Goal: Task Accomplishment & Management: Complete application form

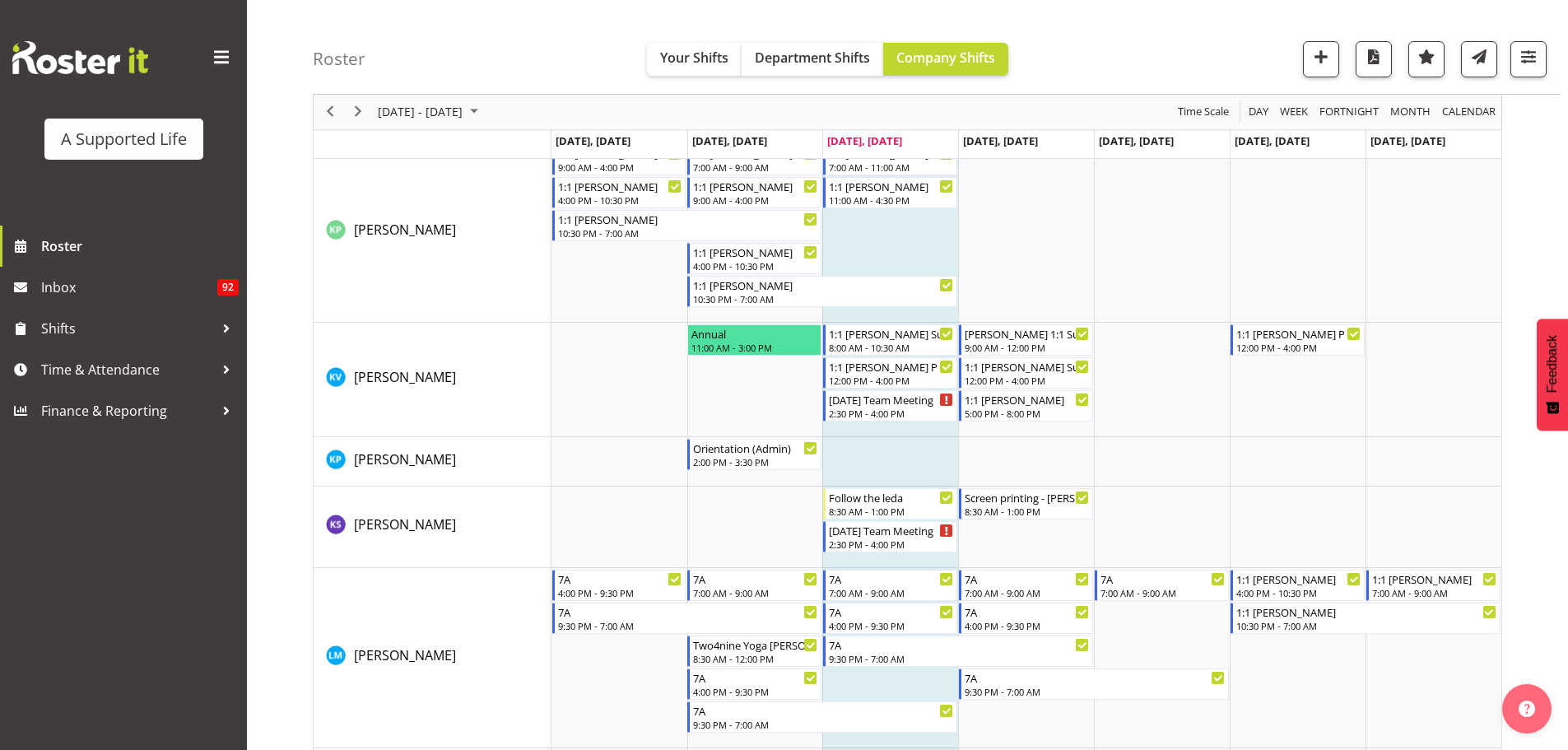
scroll to position [5352, 0]
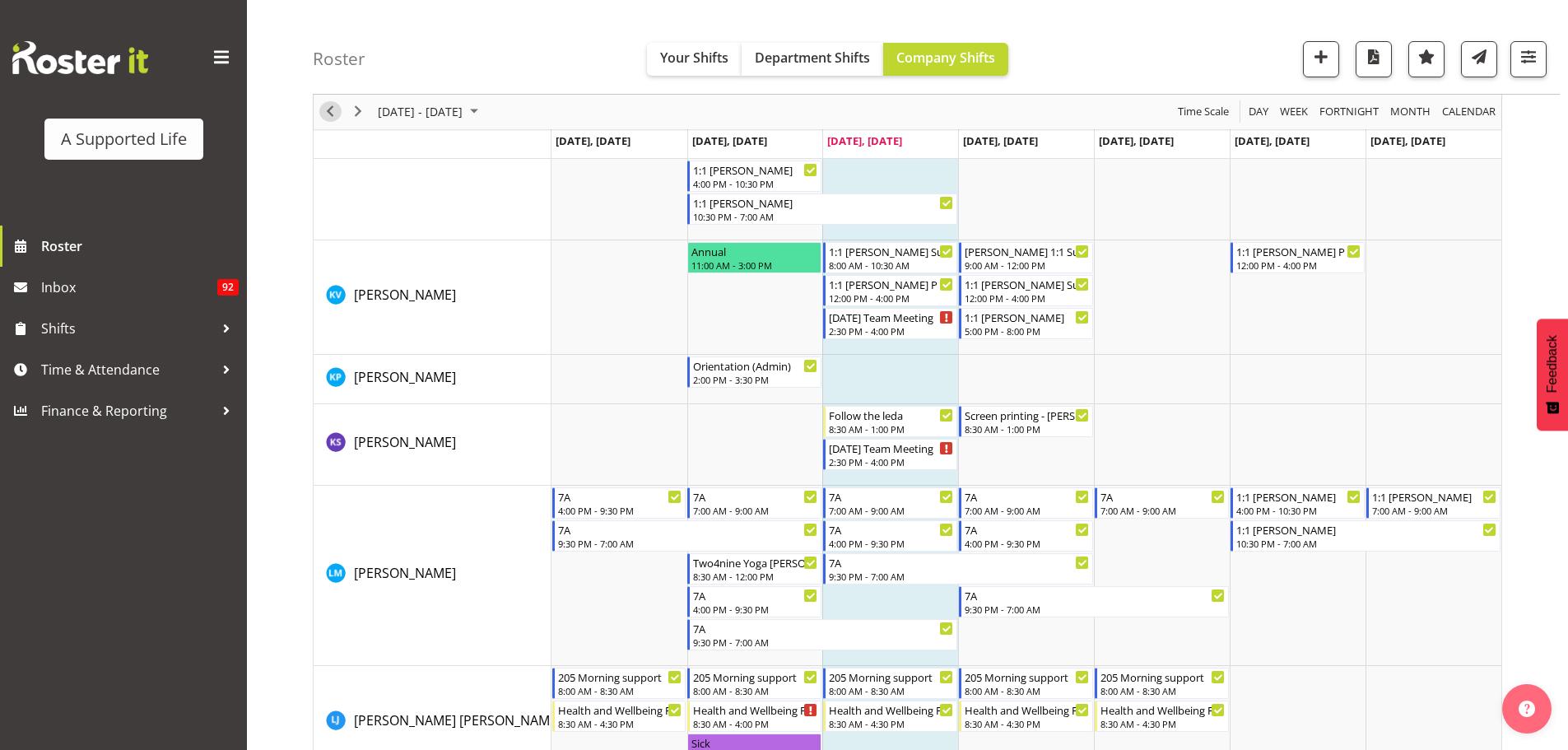
click at [332, 113] on span "Previous" at bounding box center [329, 113] width 20 height 21
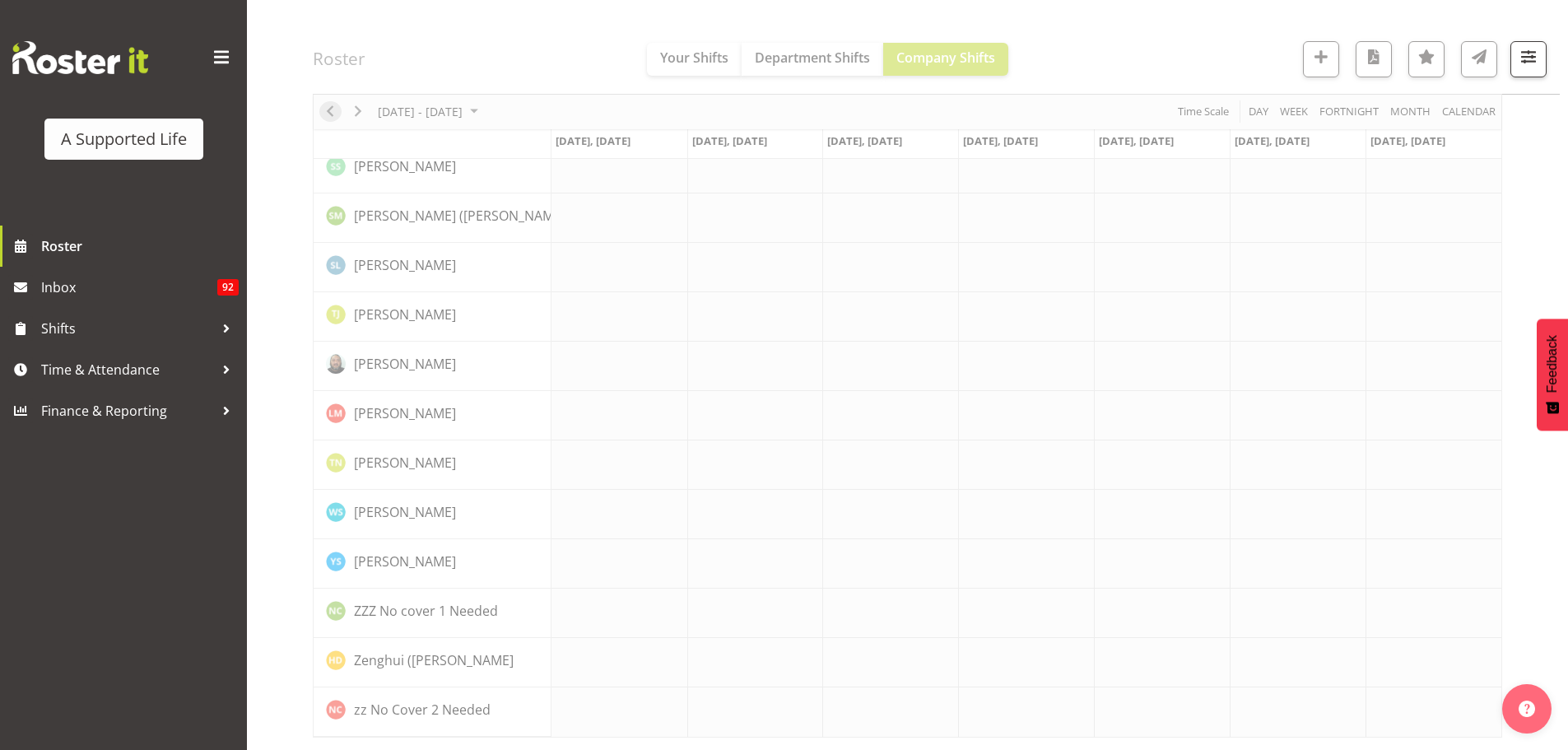
scroll to position [4583, 0]
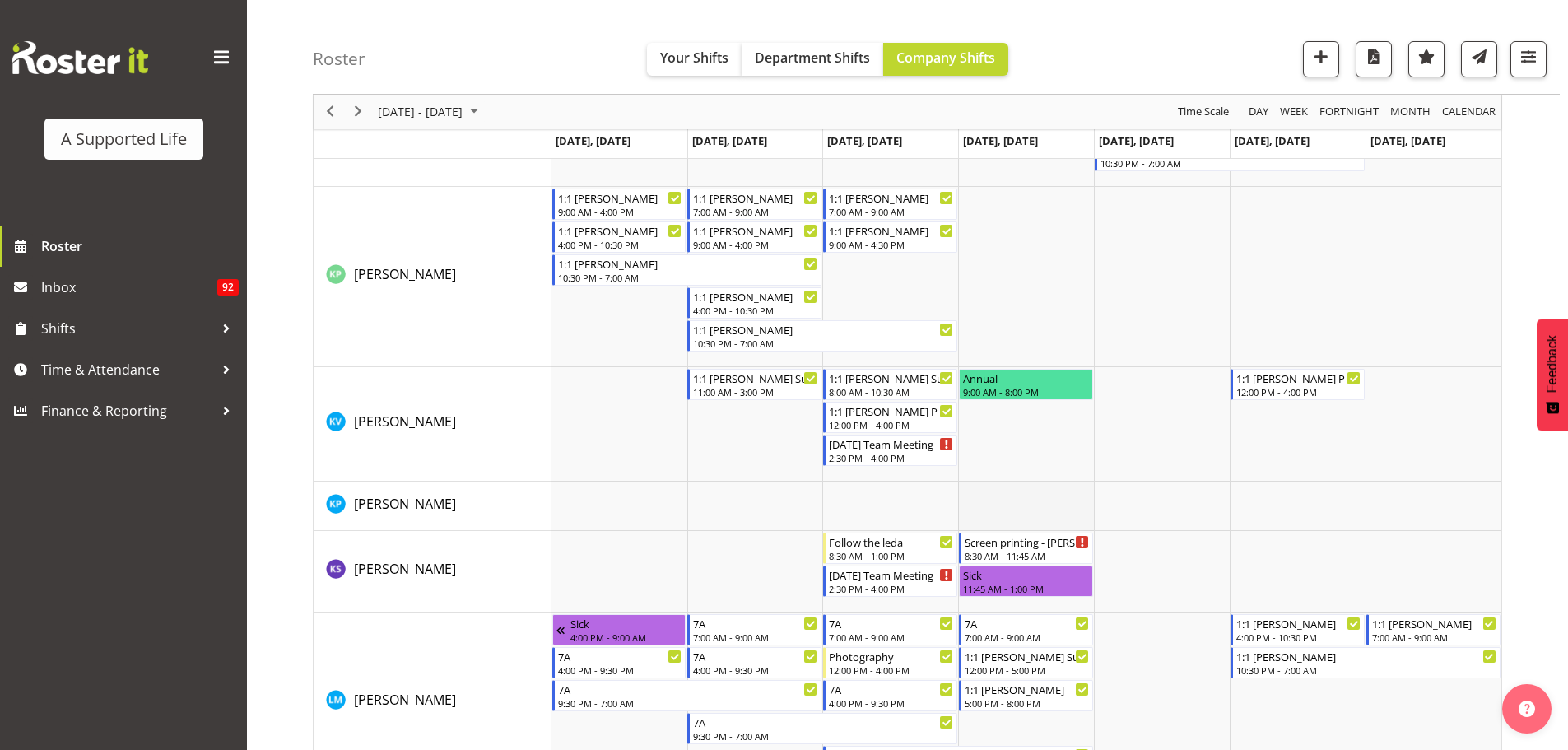
scroll to position [5516, 0]
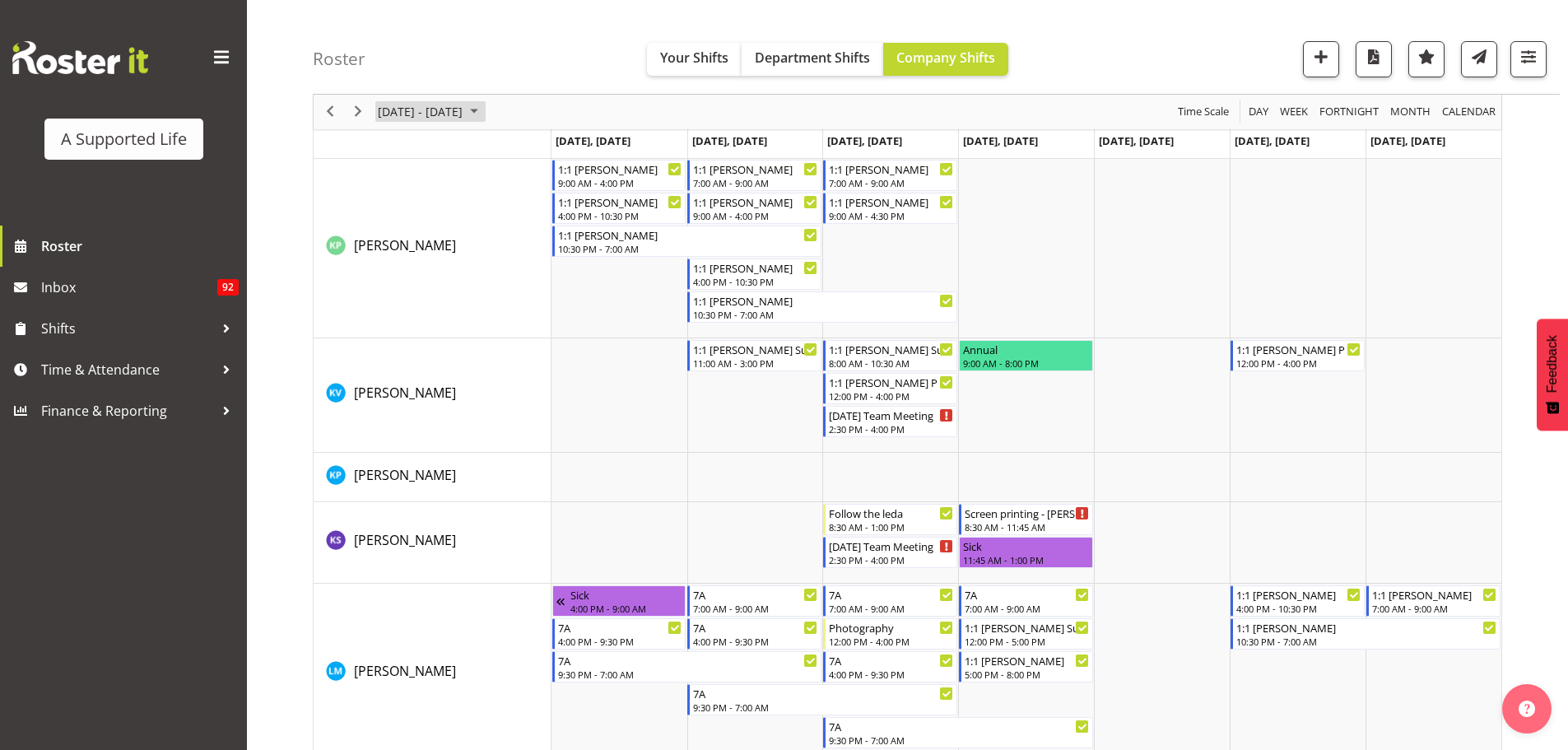
click at [394, 111] on span "[DATE] - [DATE]" at bounding box center [420, 113] width 88 height 21
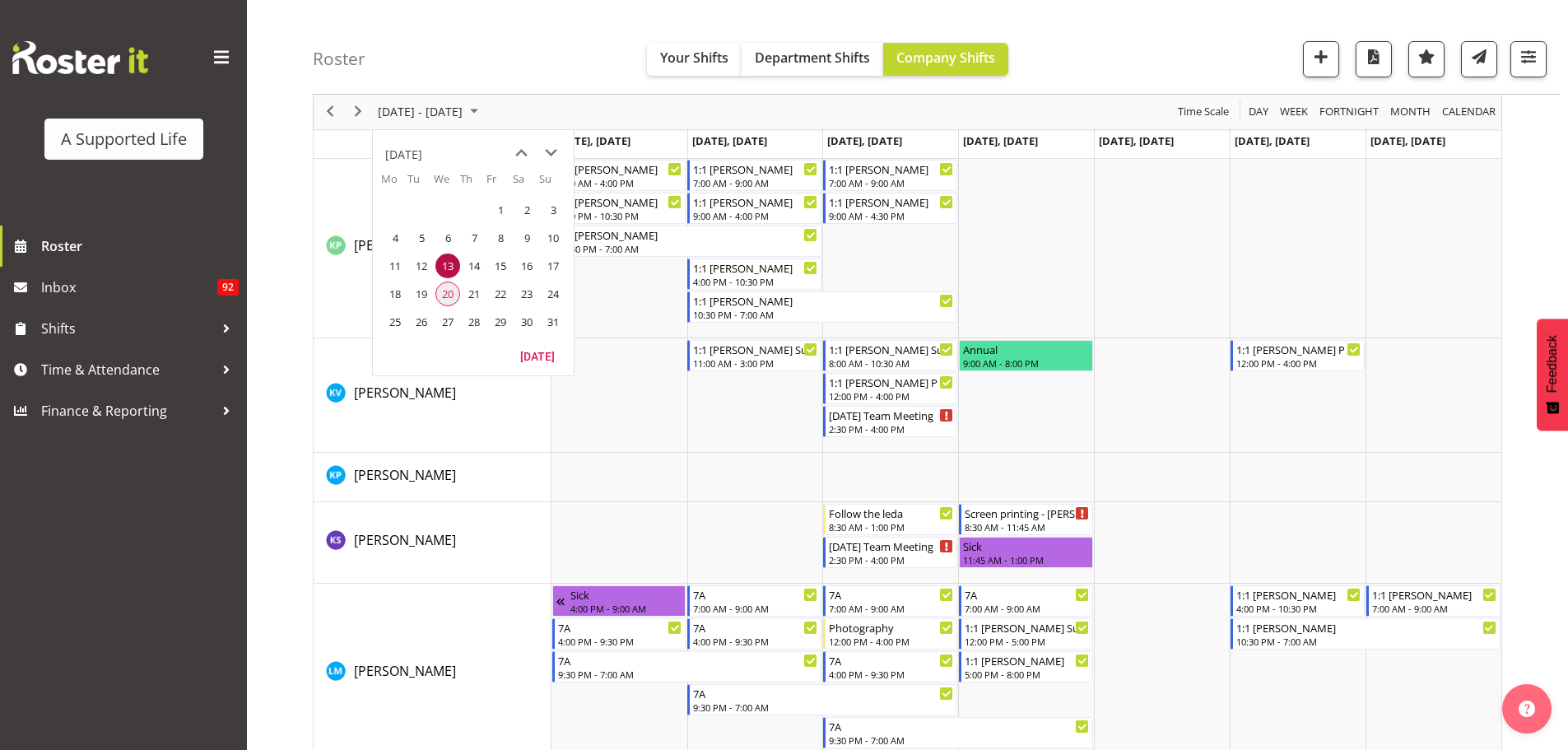
click at [453, 294] on span "20" at bounding box center [448, 294] width 25 height 25
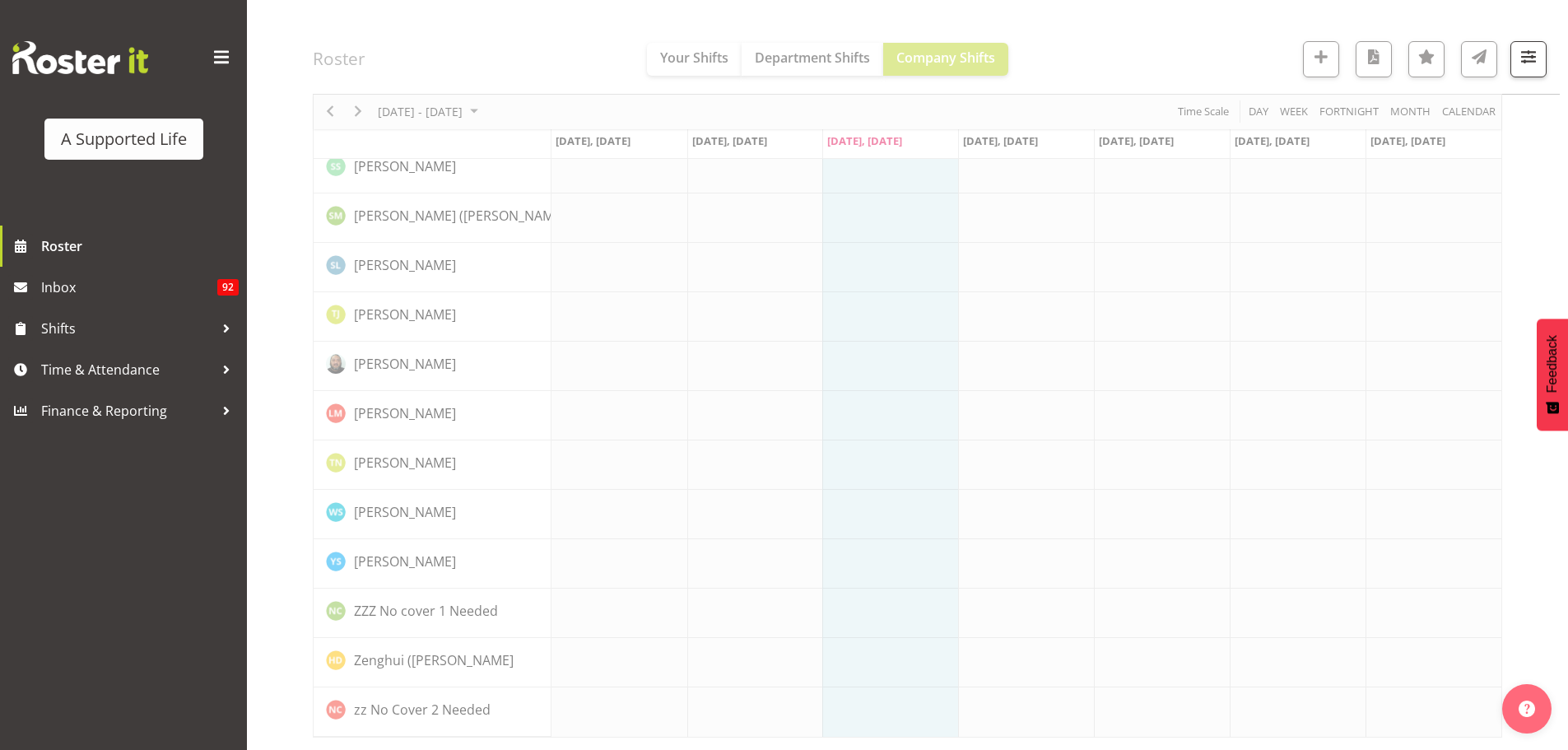
scroll to position [4583, 0]
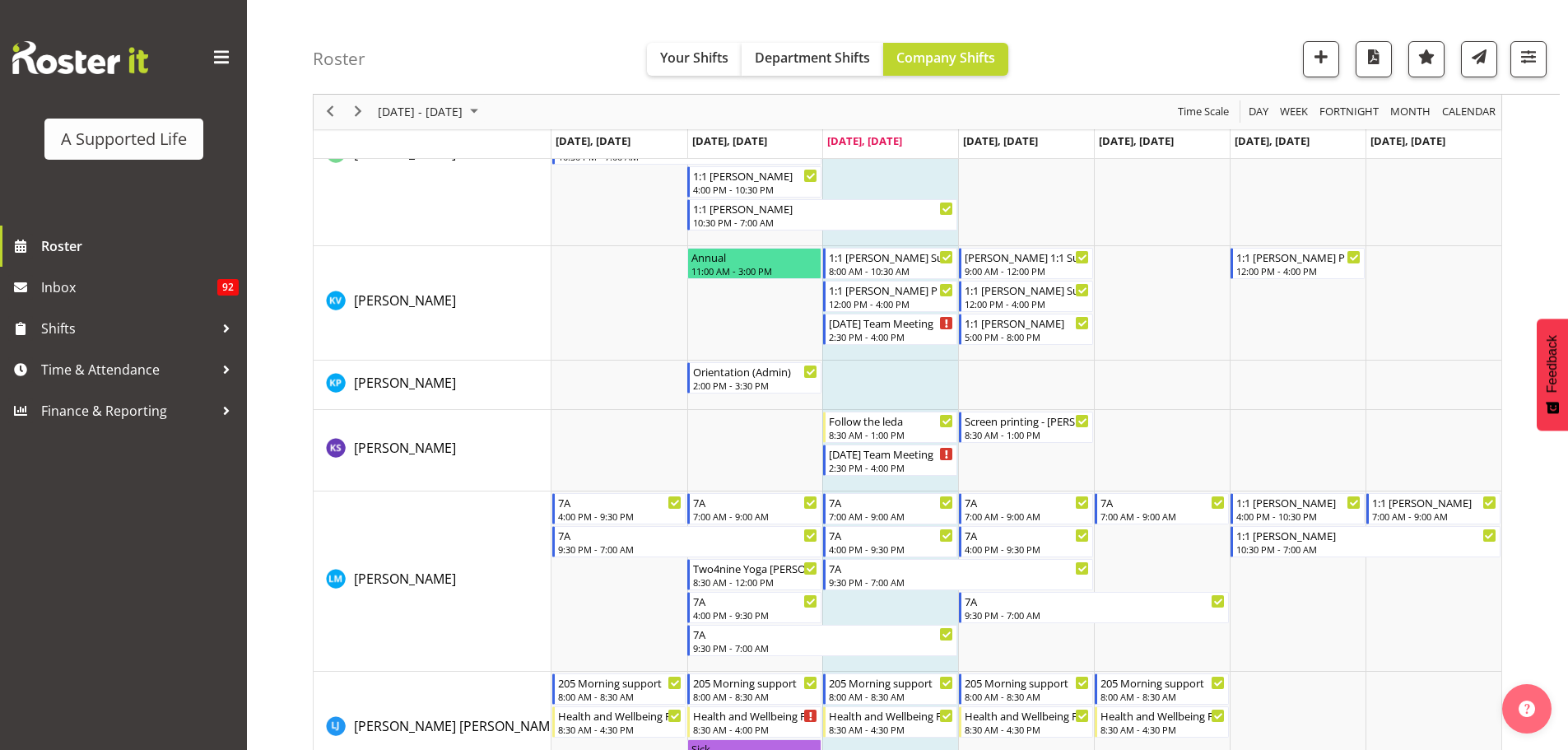
scroll to position [5323, 0]
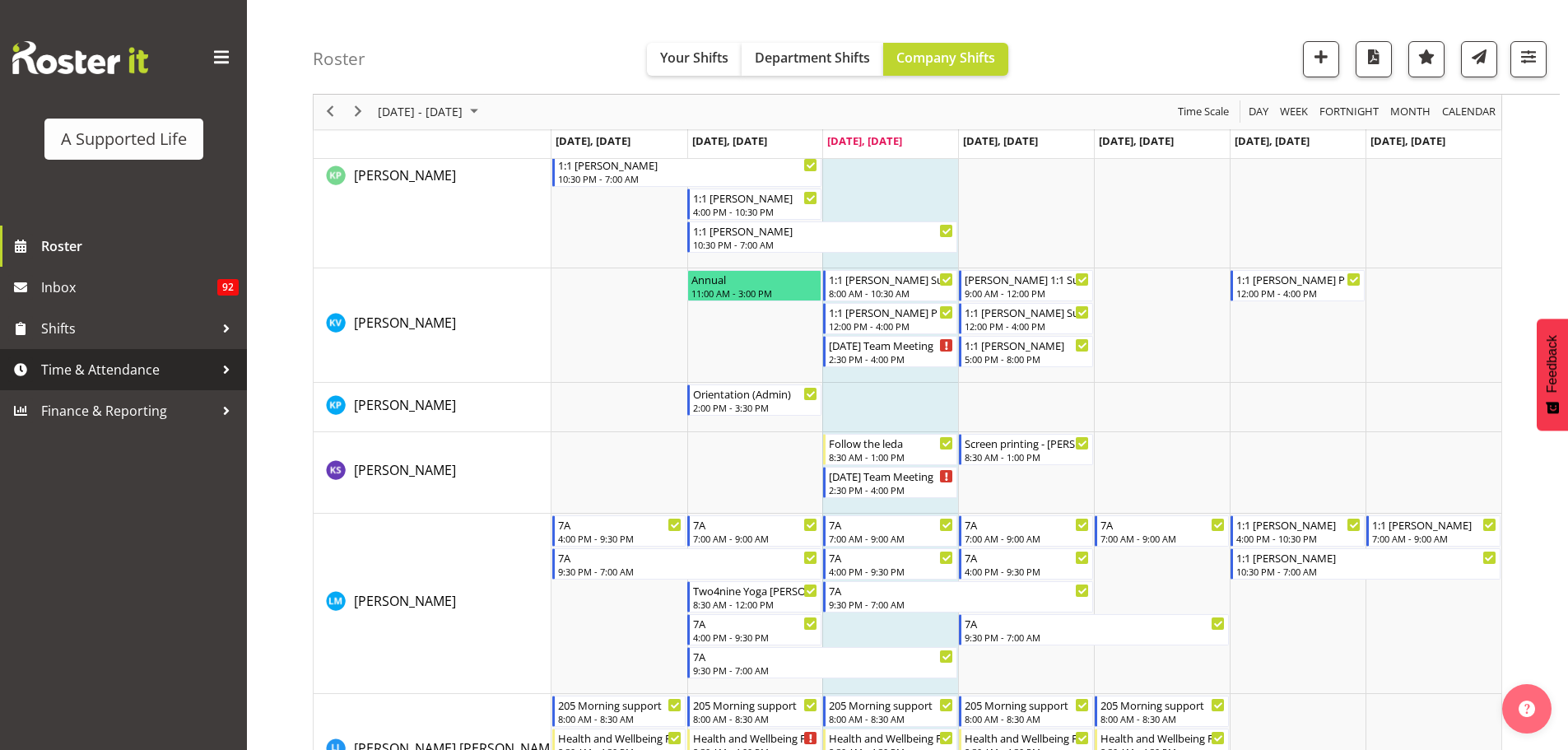
click at [150, 380] on span "Time & Attendance" at bounding box center [127, 369] width 173 height 25
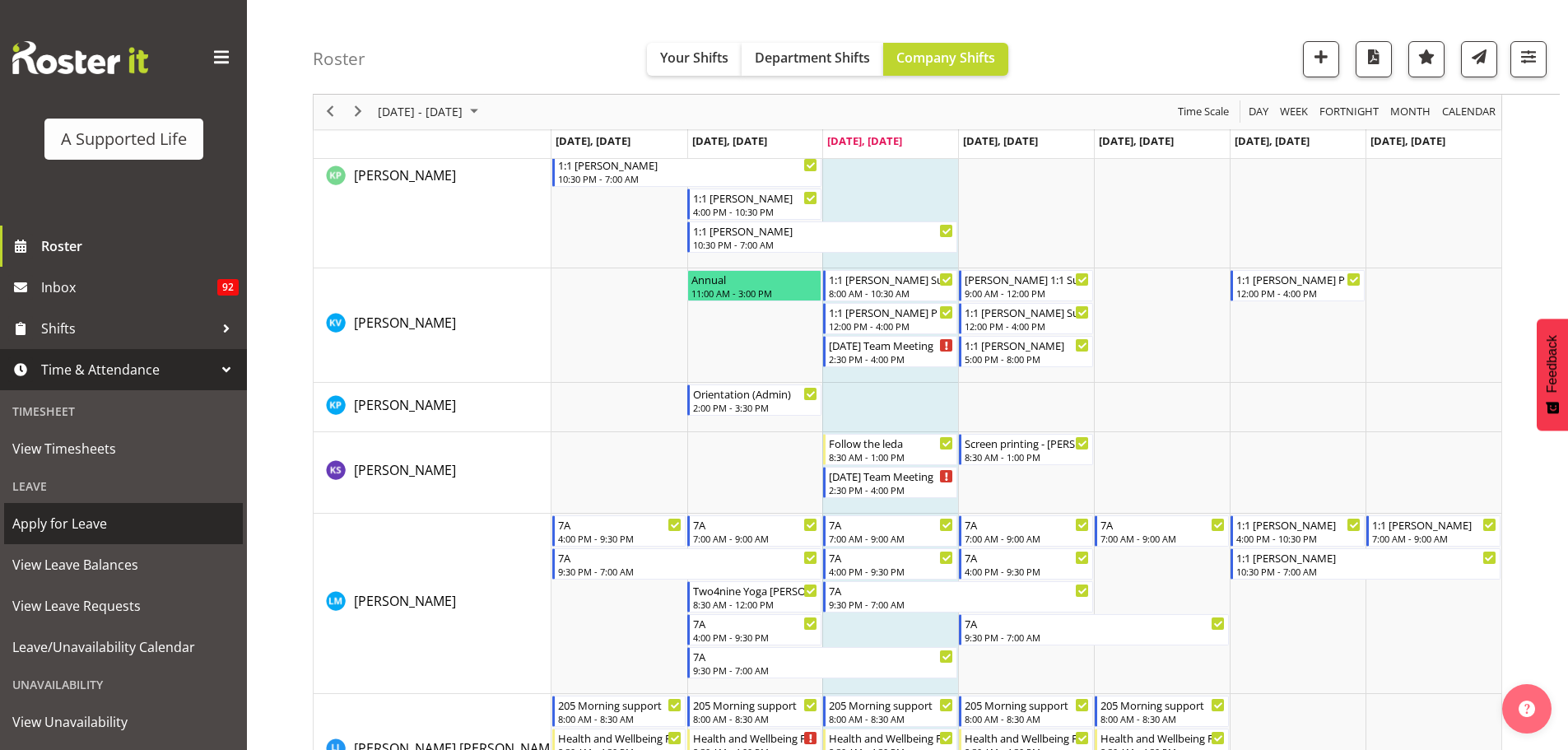
click at [129, 528] on span "Apply for Leave" at bounding box center [123, 524] width 222 height 25
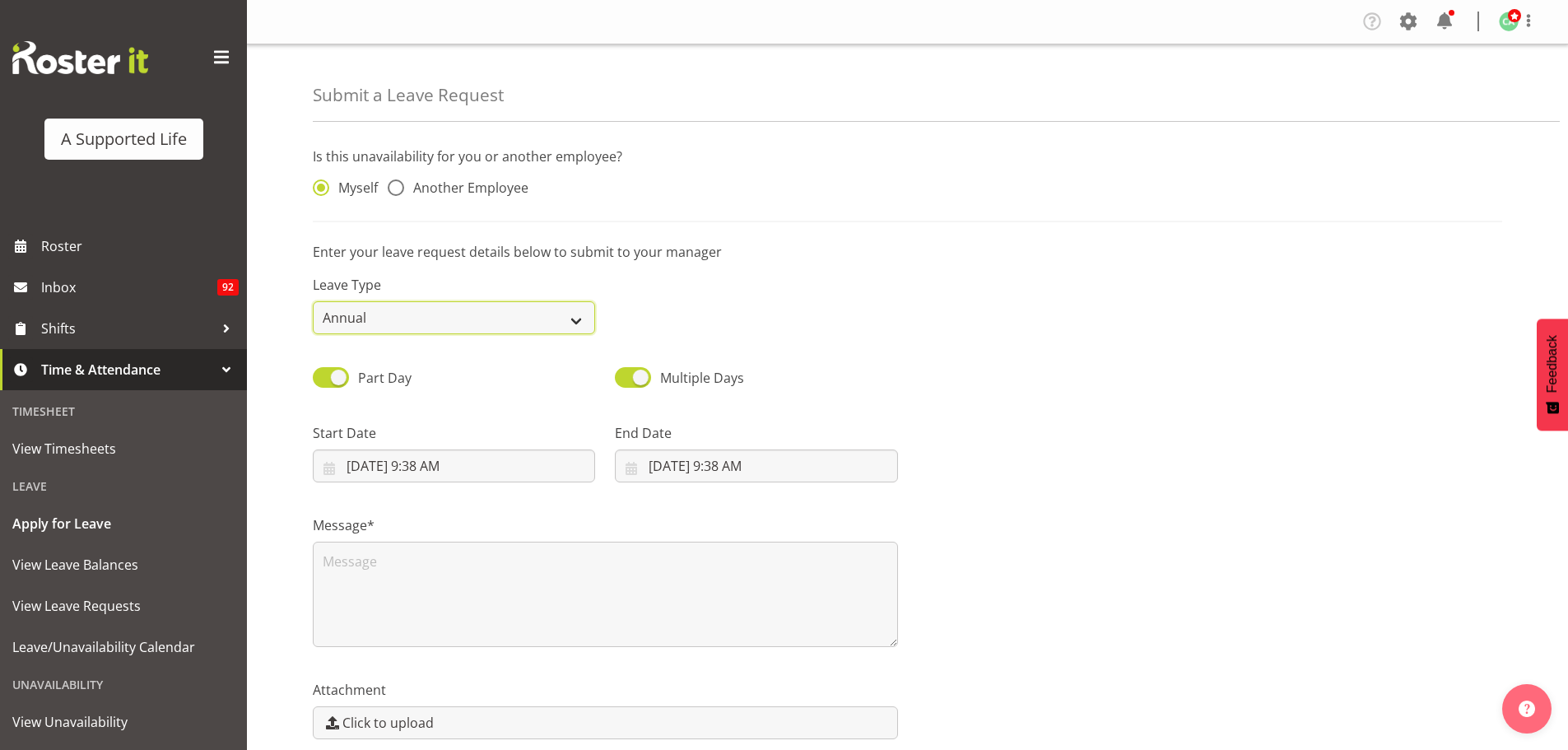
click at [501, 310] on select "Annual Sick Bereavement Domestic Violence Parental Jury Service Day In Lieu Oth…" at bounding box center [454, 317] width 282 height 33
select select "Sick"
click at [313, 301] on select "Annual Sick Bereavement Domestic Violence Parental Jury Service Day In Lieu Oth…" at bounding box center [454, 317] width 282 height 33
click at [401, 201] on div "Myself Another Employee" at bounding box center [454, 183] width 302 height 54
click at [400, 193] on span at bounding box center [395, 187] width 16 height 16
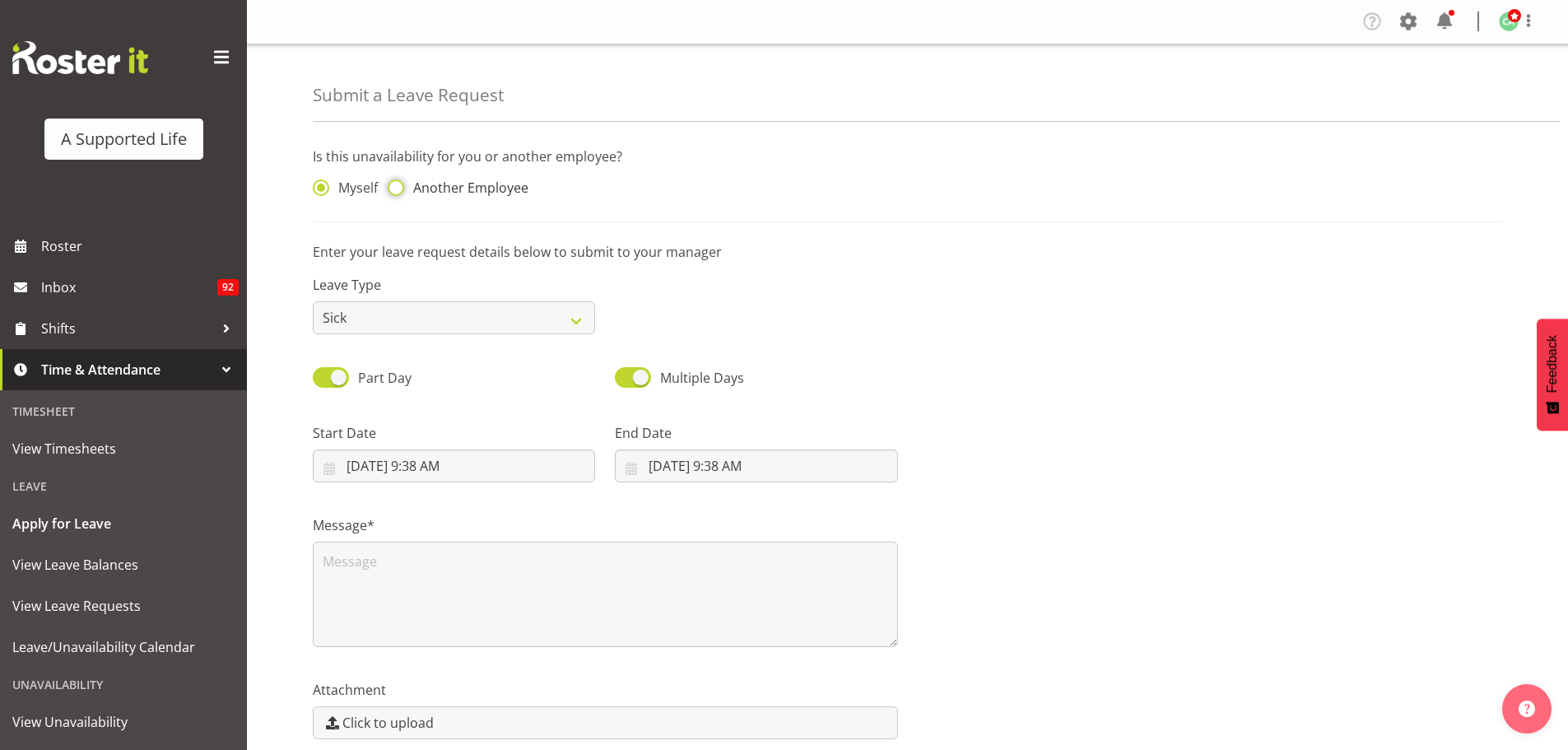
click at [399, 193] on input "Another Employee" at bounding box center [392, 188] width 10 height 10
radio input "true"
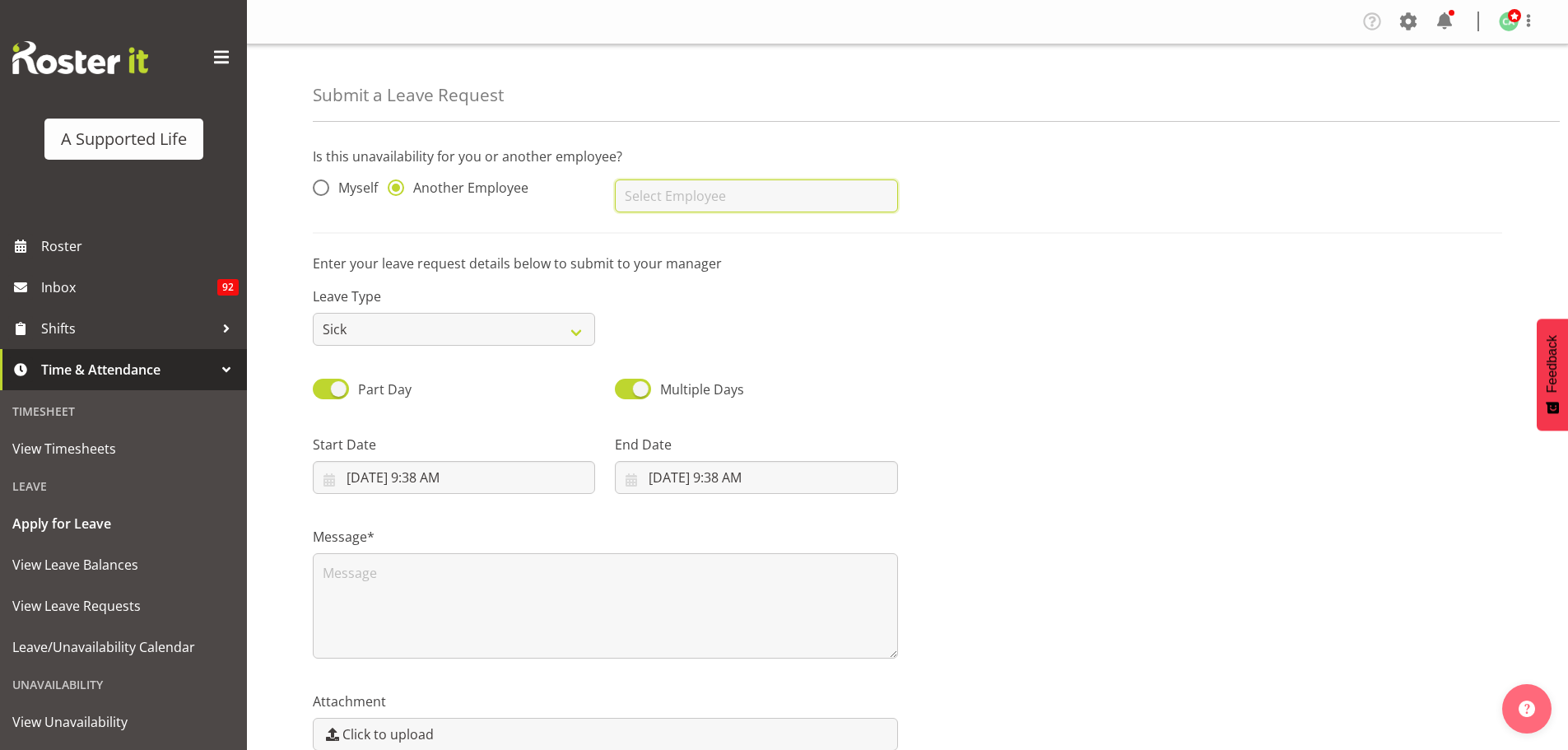
click at [698, 182] on input "text" at bounding box center [756, 196] width 282 height 33
click at [698, 226] on link "[PERSON_NAME]" at bounding box center [756, 236] width 282 height 29
type input "[PERSON_NAME]"
click at [411, 477] on input "8/20/2025, 9:38 AM" at bounding box center [454, 478] width 282 height 33
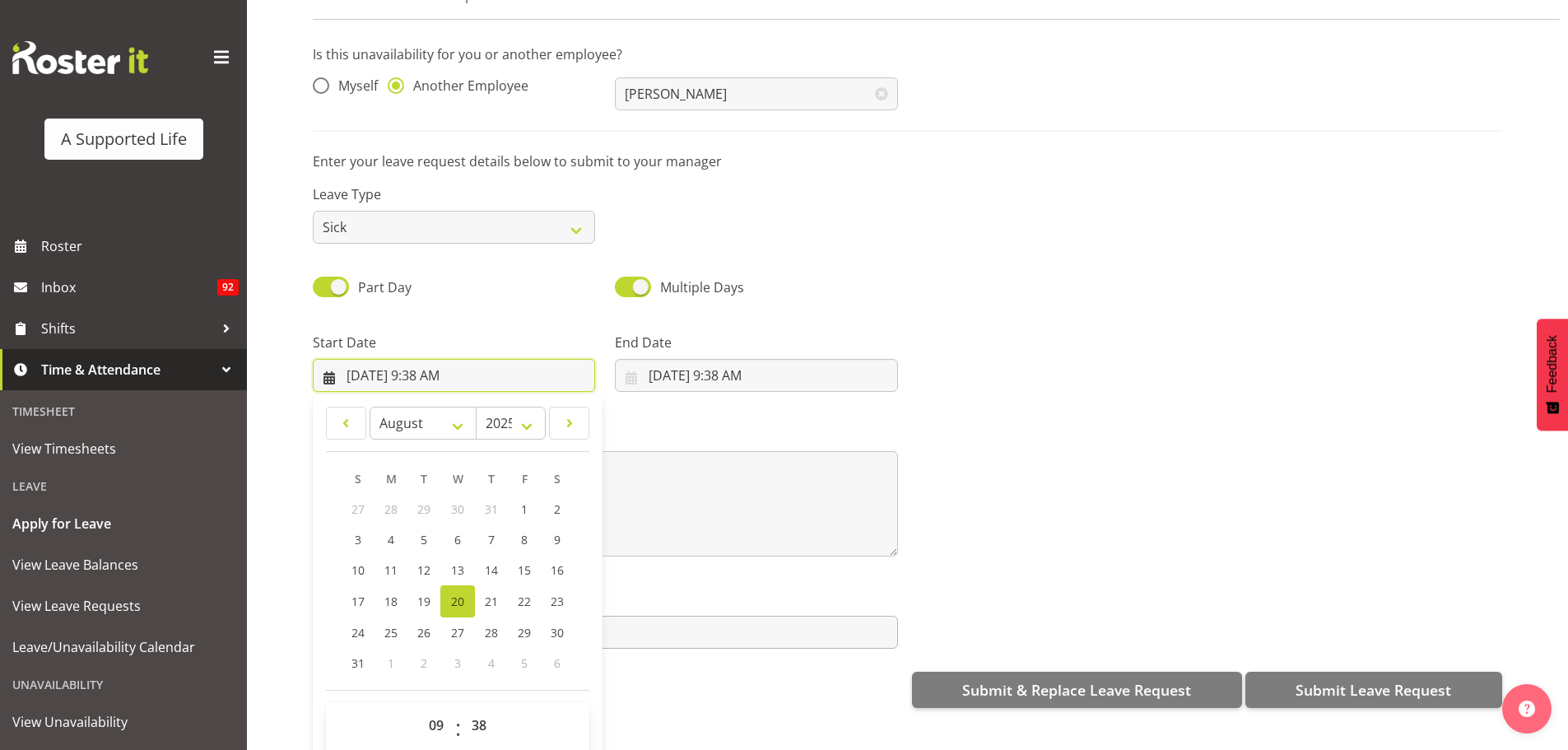
scroll to position [84, 0]
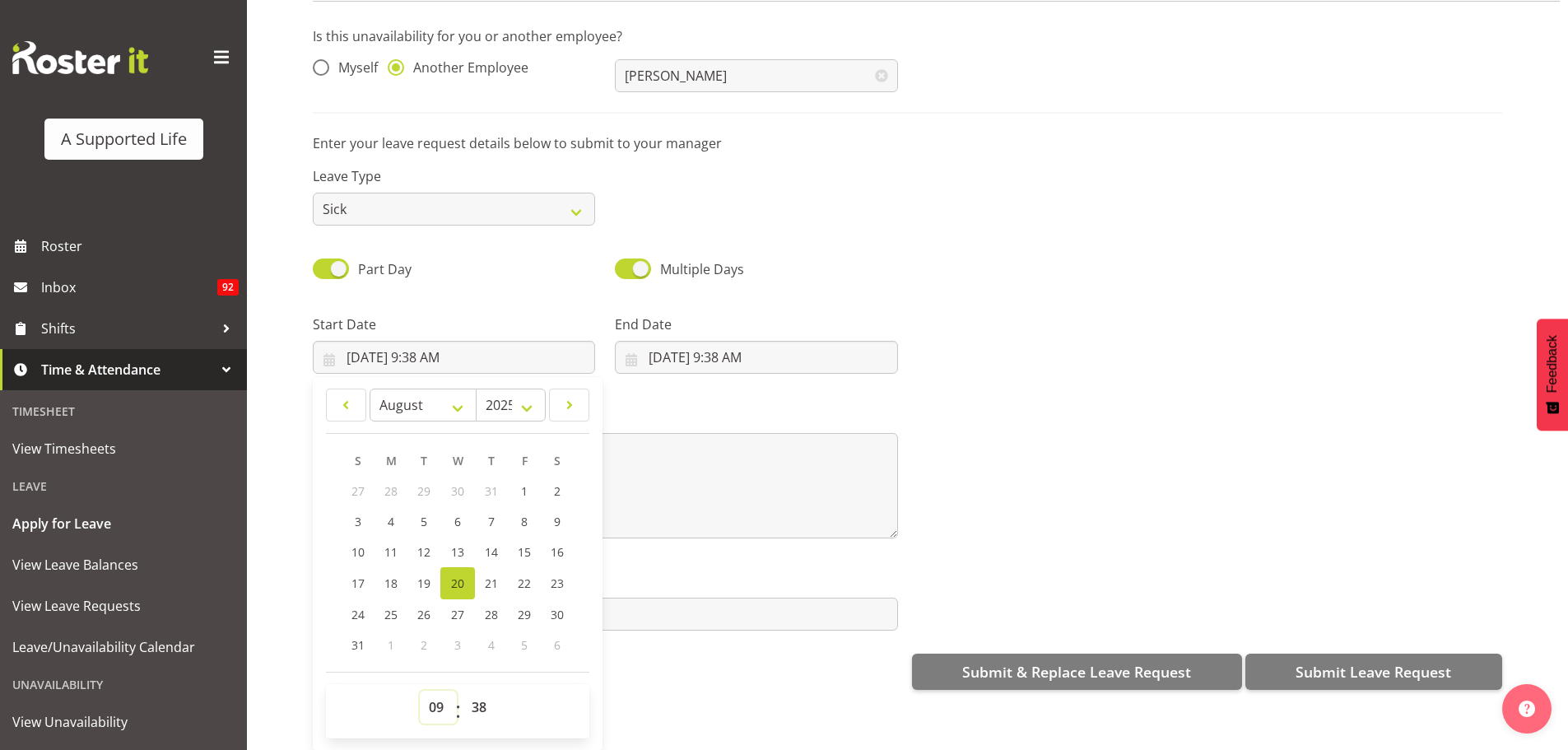
click at [432, 700] on select "00 01 02 03 04 05 06 07 08 09 10 11 12 13 14 15 16 17 18 19 20 21 22 23" at bounding box center [438, 707] width 37 height 33
select select "8"
click at [420, 691] on select "00 01 02 03 04 05 06 07 08 09 10 11 12 13 14 15 16 17 18 19 20 21 22 23" at bounding box center [438, 707] width 37 height 33
type input "8/20/2025, 8:38 AM"
click at [483, 702] on select "00 01 02 03 04 05 06 07 08 09 10 11 12 13 14 15 16 17 18 19 20 21 22 23 24 25 2…" at bounding box center [480, 707] width 37 height 33
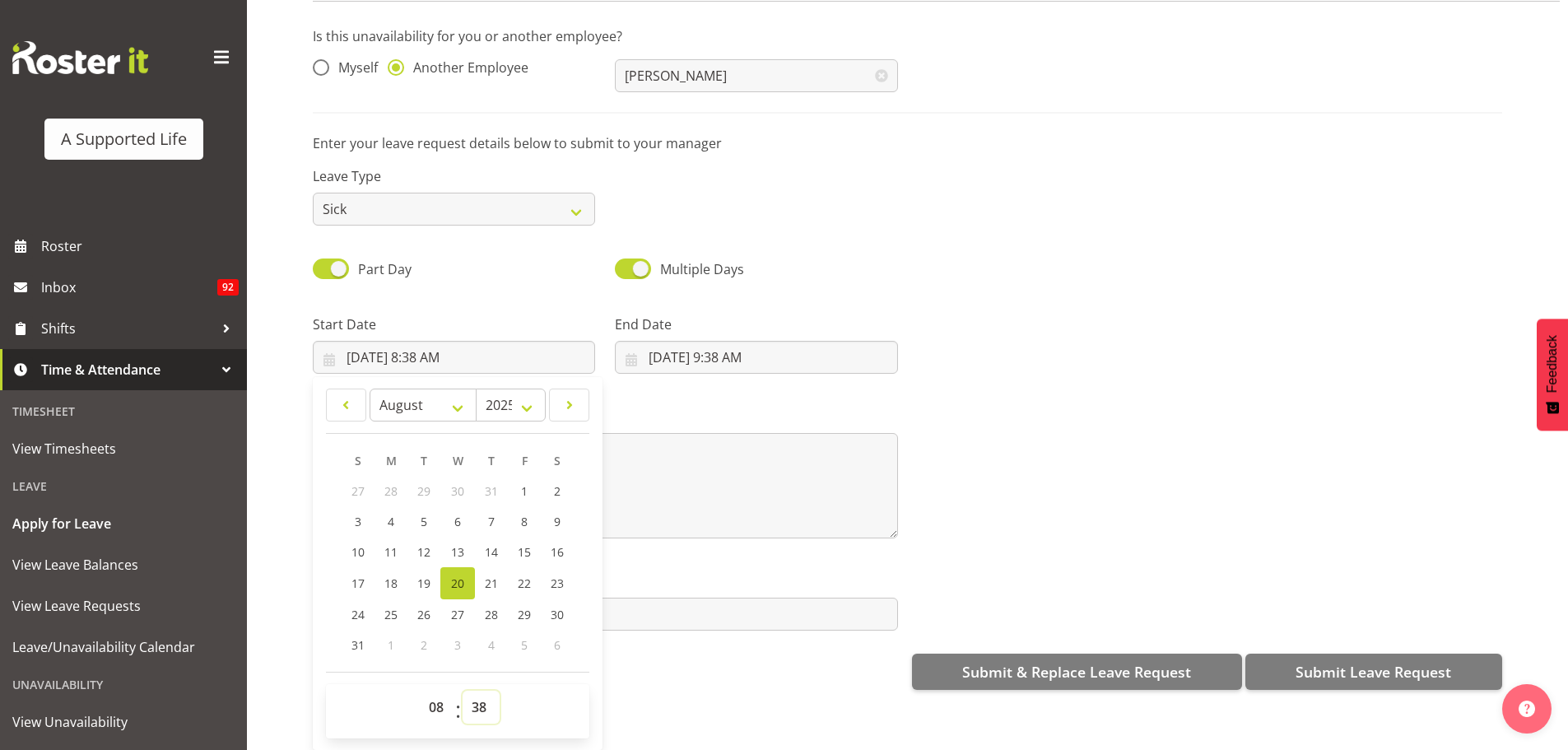
select select "30"
click at [462, 691] on select "00 01 02 03 04 05 06 07 08 09 10 11 12 13 14 15 16 17 18 19 20 21 22 23 24 25 2…" at bounding box center [480, 707] width 37 height 33
type input "8/20/2025, 8:30 AM"
click at [784, 344] on input "8/20/2025, 9:38 AM" at bounding box center [756, 357] width 282 height 33
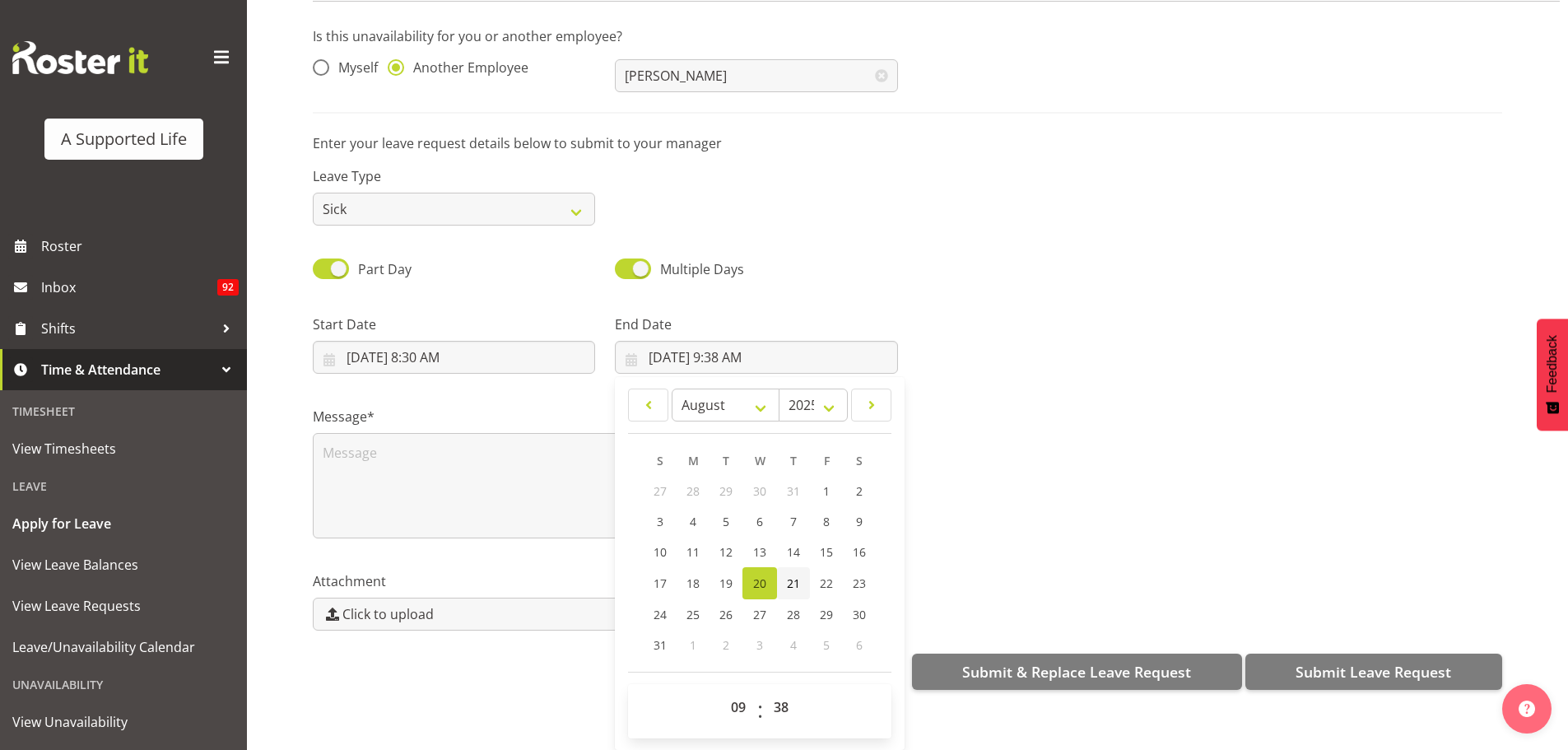
click at [791, 575] on span "21" at bounding box center [793, 583] width 13 height 15
type input "8/21/2025, 9:38 AM"
click at [728, 693] on select "00 01 02 03 04 05 06 07 08 09 10 11 12 13 14 15 16 17 18 19 20 21 22 23" at bounding box center [740, 707] width 37 height 33
select select "1"
click at [722, 691] on select "00 01 02 03 04 05 06 07 08 09 10 11 12 13 14 15 16 17 18 19 20 21 22 23" at bounding box center [740, 707] width 37 height 33
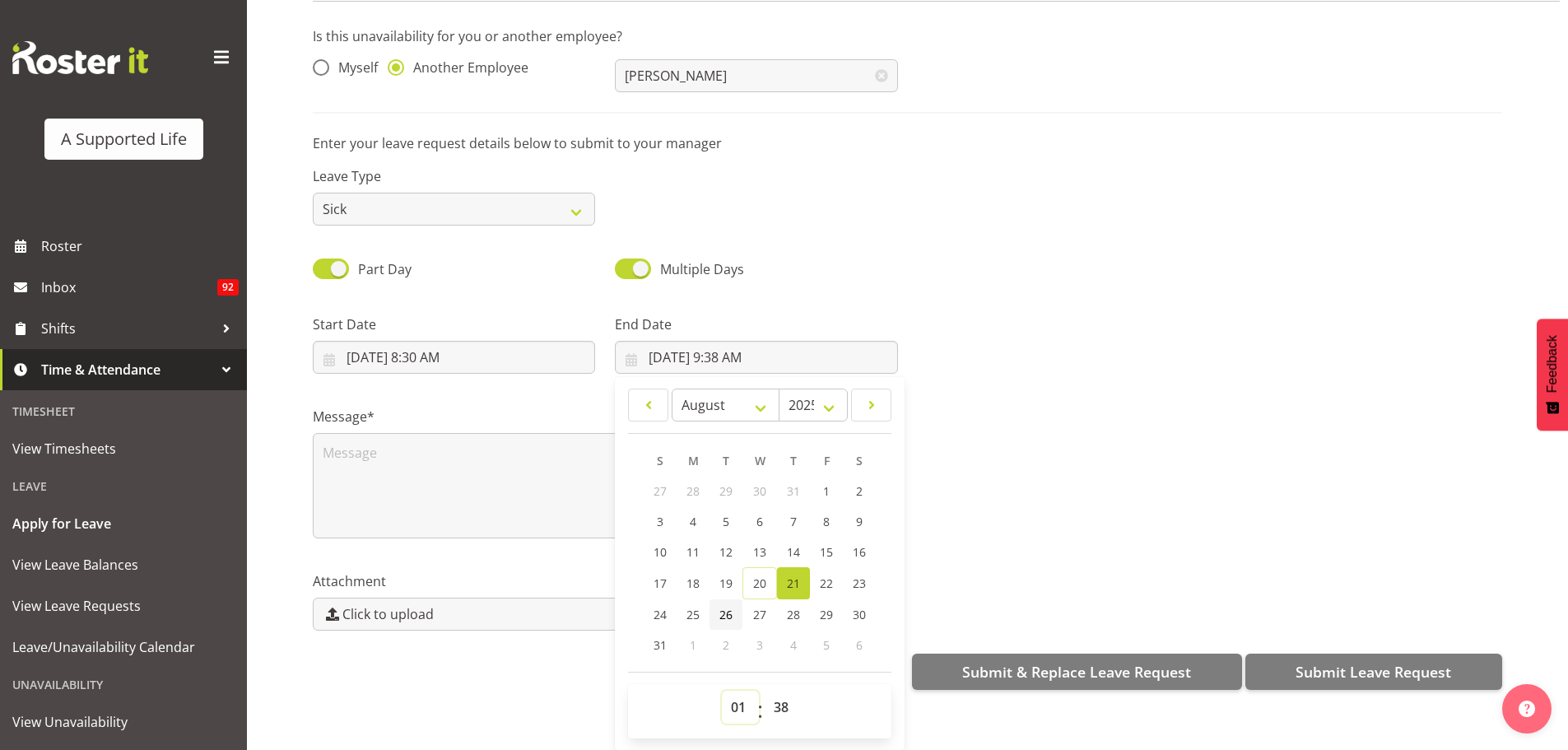
type input "8/21/2025, 1:38 AM"
click at [741, 693] on select "00 01 02 03 04 05 06 07 08 09 10 11 12 13 14 15 16 17 18 19 20 21 22 23" at bounding box center [740, 707] width 37 height 33
select select "13"
click at [722, 691] on select "00 01 02 03 04 05 06 07 08 09 10 11 12 13 14 15 16 17 18 19 20 21 22 23" at bounding box center [740, 707] width 37 height 33
type input "8/21/2025, 1:38 PM"
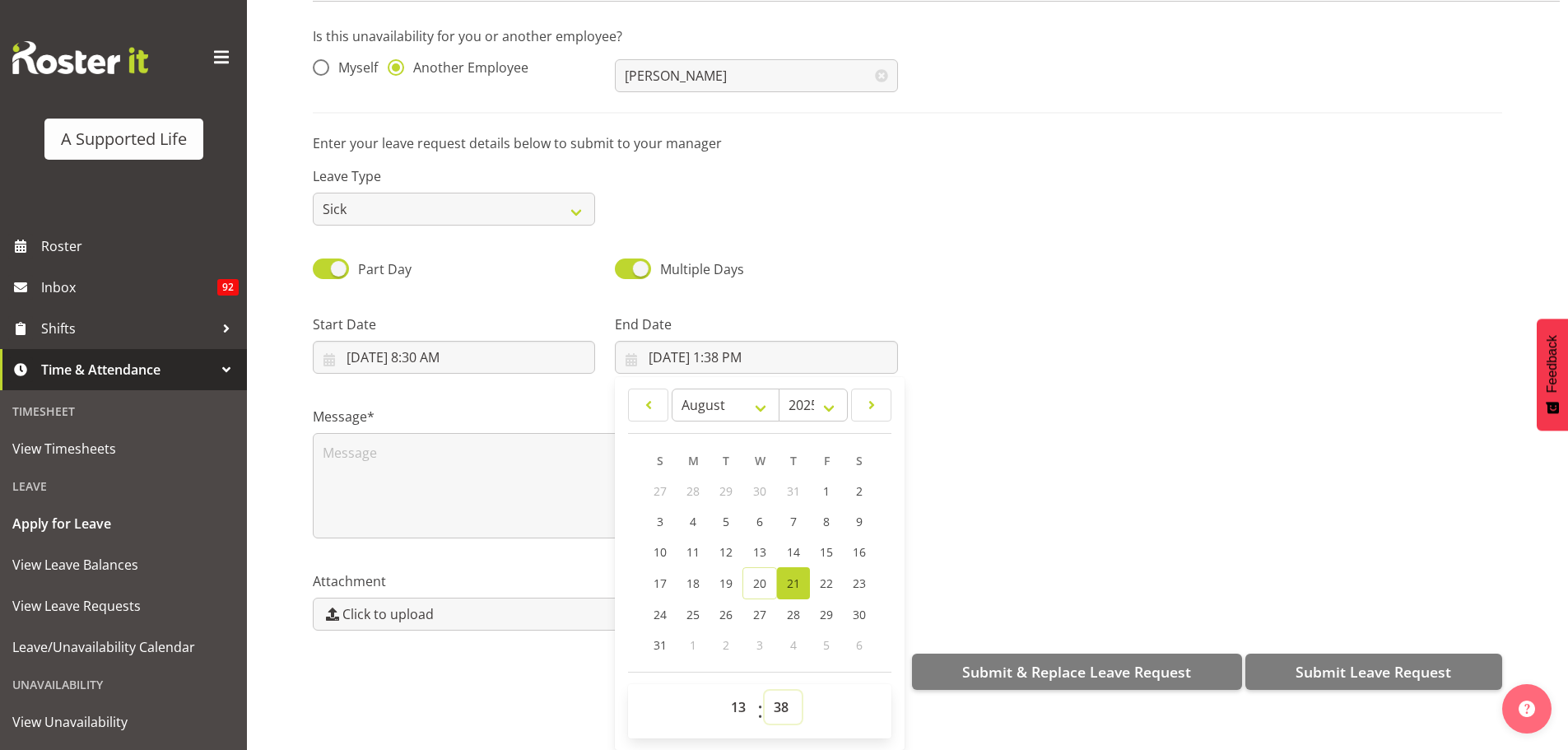
click at [782, 695] on select "00 01 02 03 04 05 06 07 08 09 10 11 12 13 14 15 16 17 18 19 20 21 22 23 24 25 2…" at bounding box center [783, 707] width 37 height 33
select select "0"
click at [765, 691] on select "00 01 02 03 04 05 06 07 08 09 10 11 12 13 14 15 16 17 18 19 20 21 22 23 24 25 2…" at bounding box center [783, 707] width 37 height 33
type input "8/21/2025, 1:00 PM"
click at [771, 208] on div "Leave Type Annual Sick Bereavement Domestic Violence Parental Jury Service Day …" at bounding box center [907, 189] width 1209 height 92
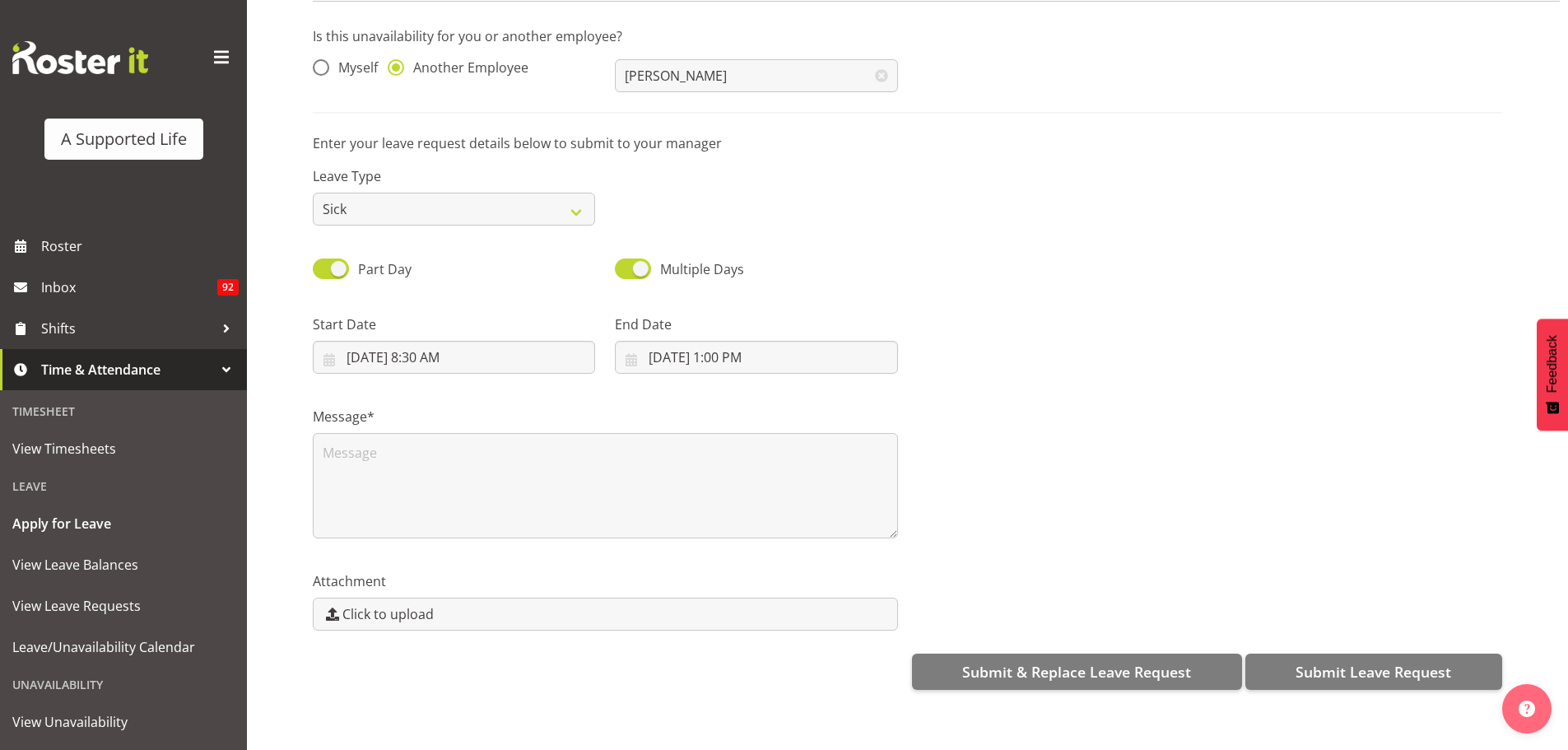
scroll to position [0, 0]
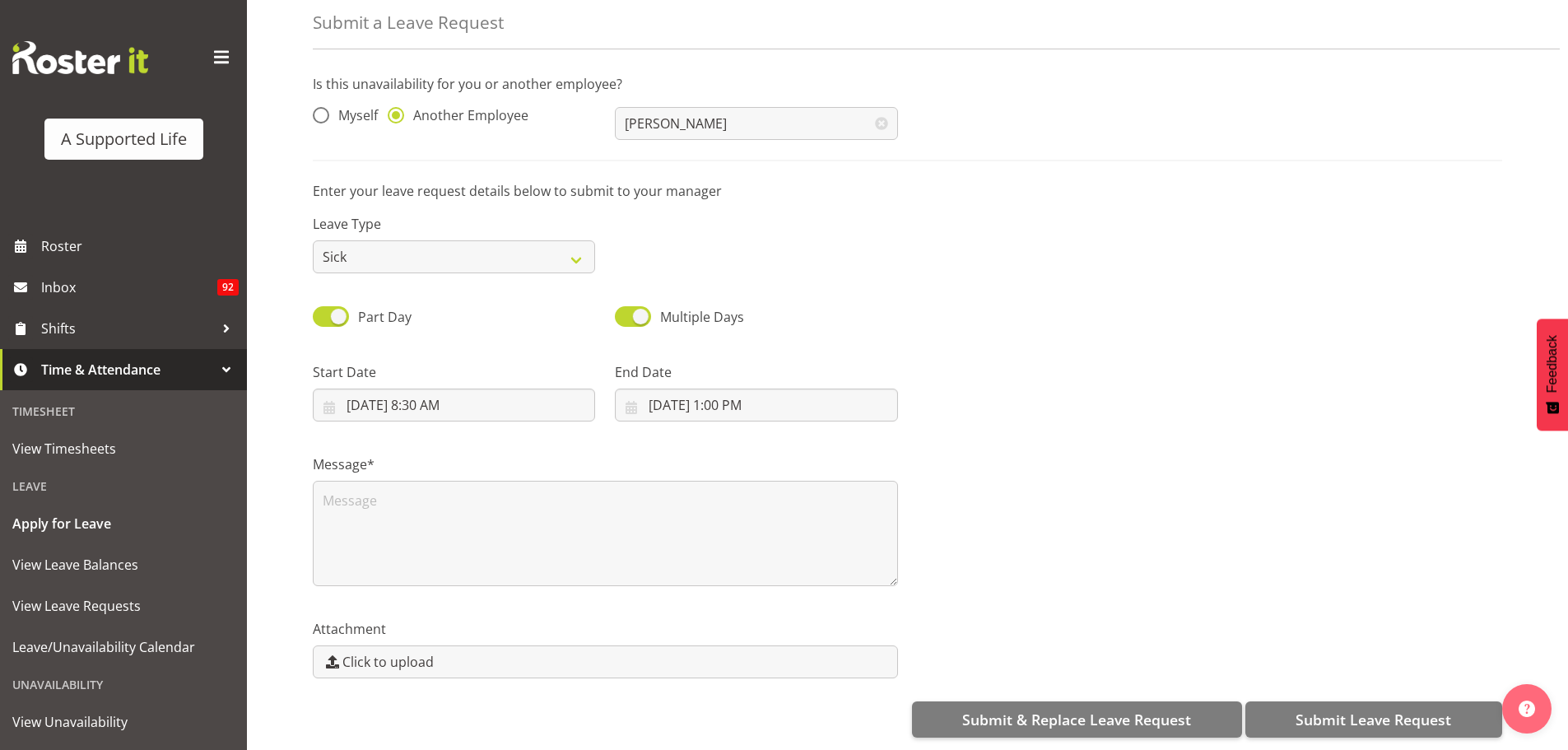
click at [547, 459] on label "Message*" at bounding box center [606, 464] width 586 height 20
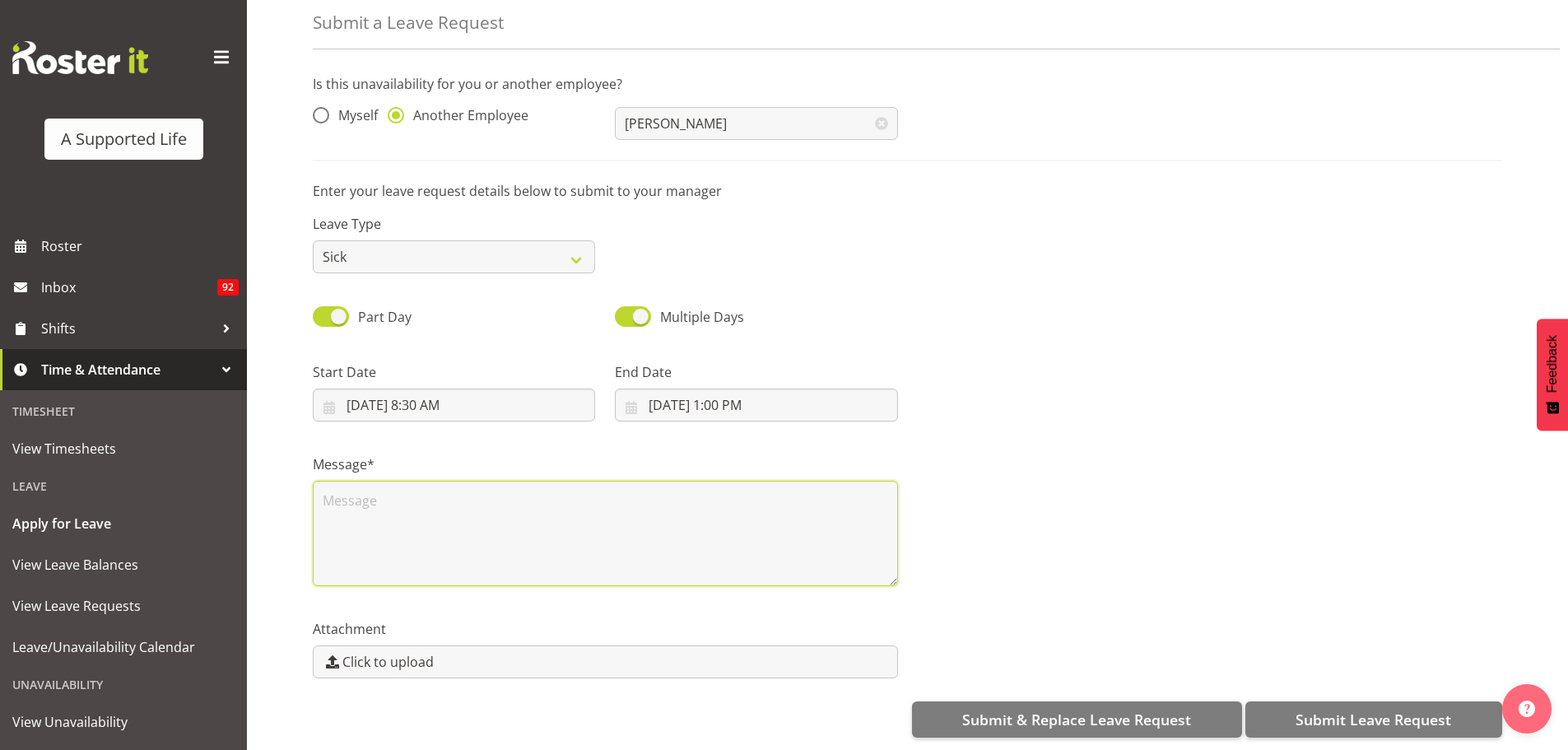
click at [543, 511] on textarea at bounding box center [606, 533] width 586 height 105
type textarea "S"
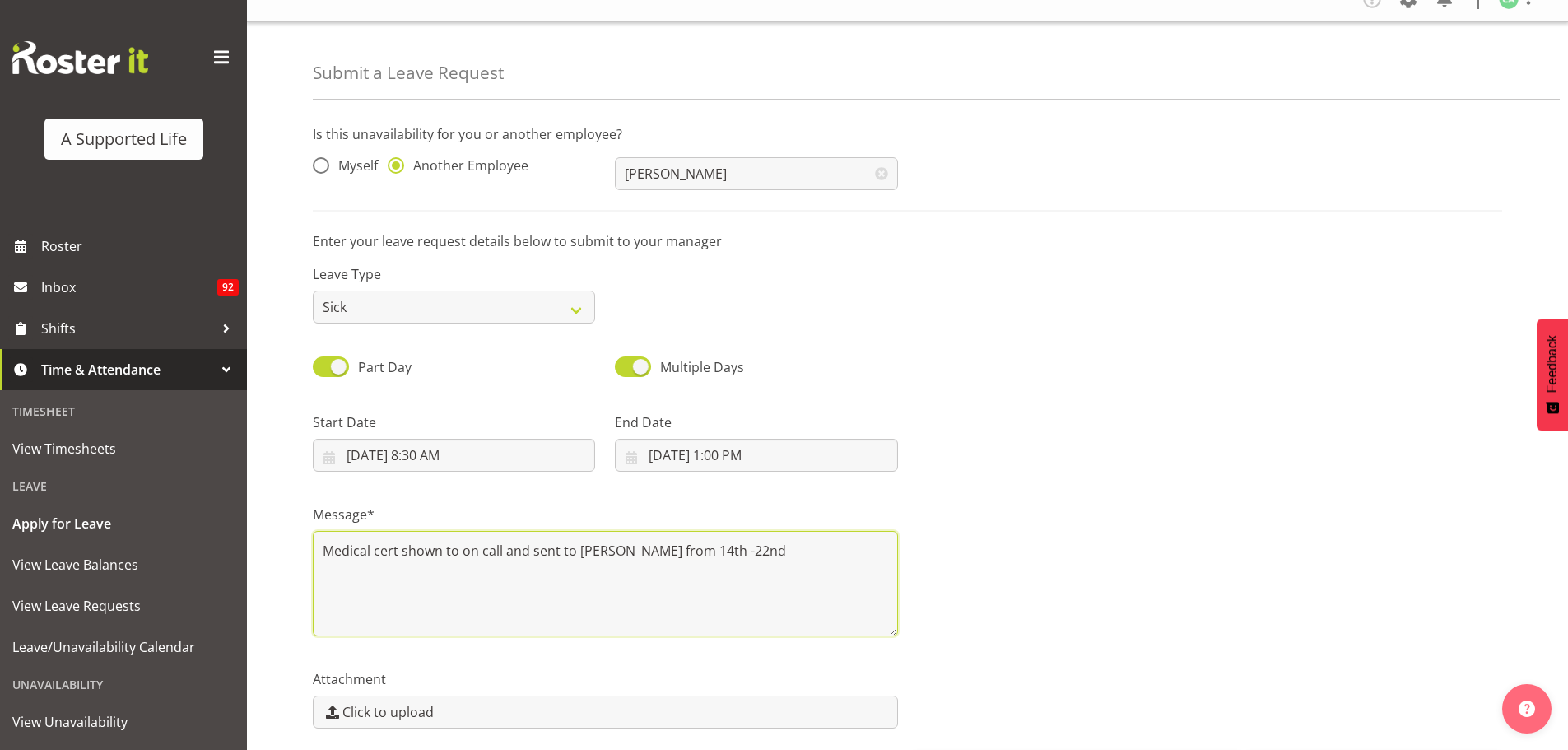
scroll to position [84, 0]
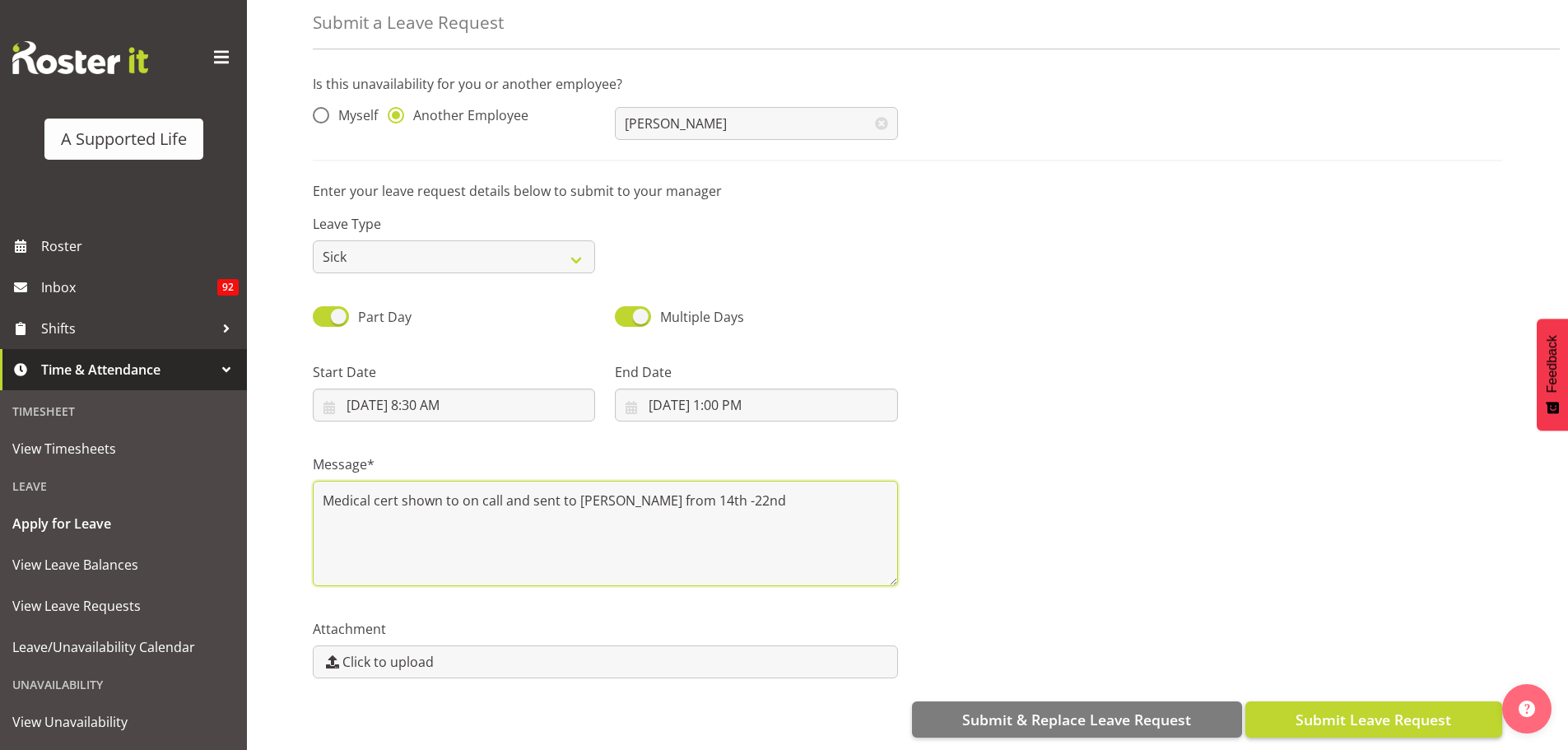
type textarea "Medical cert shown to on call and sent to Jess from 14th -22nd"
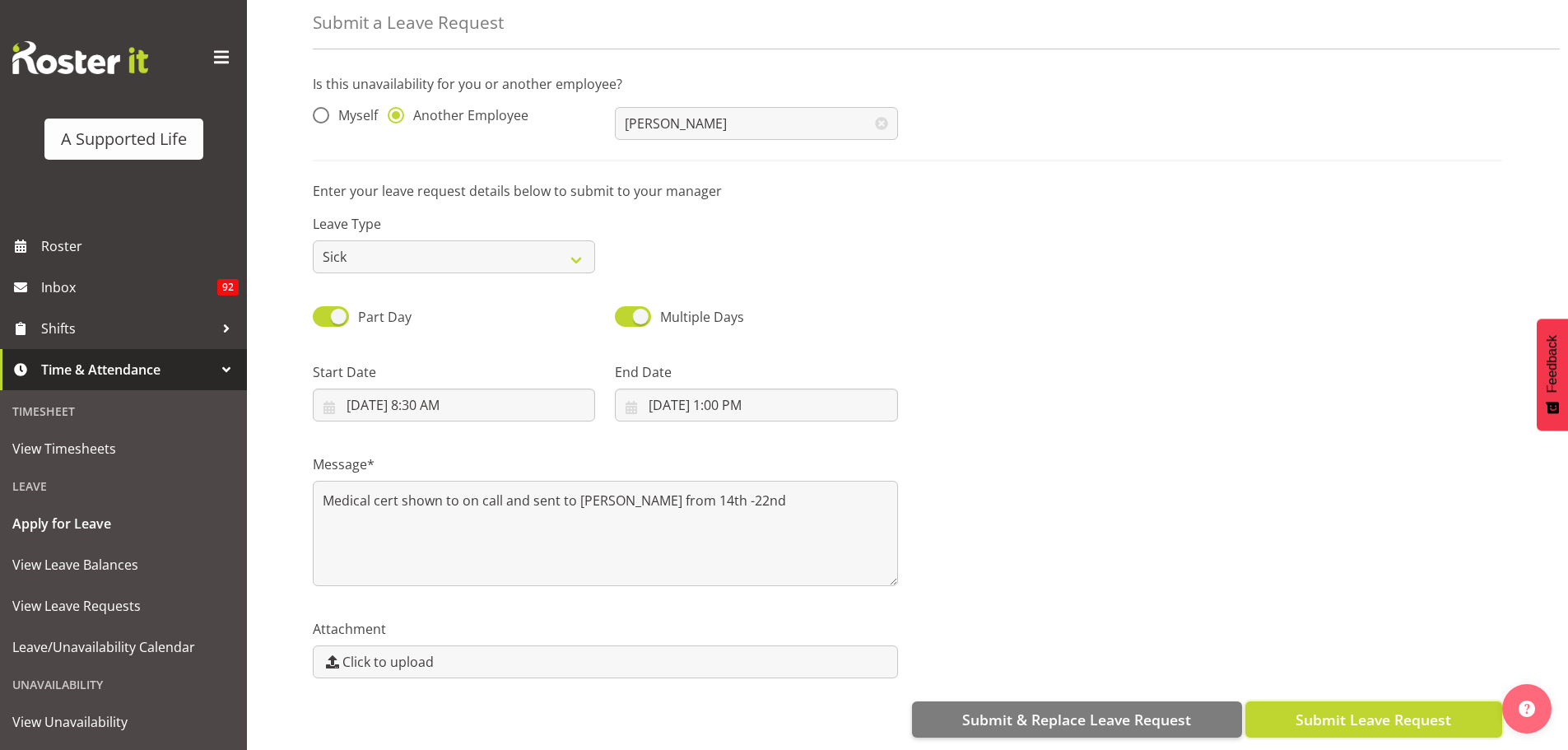
click at [1322, 709] on span "Submit Leave Request" at bounding box center [1373, 720] width 156 height 22
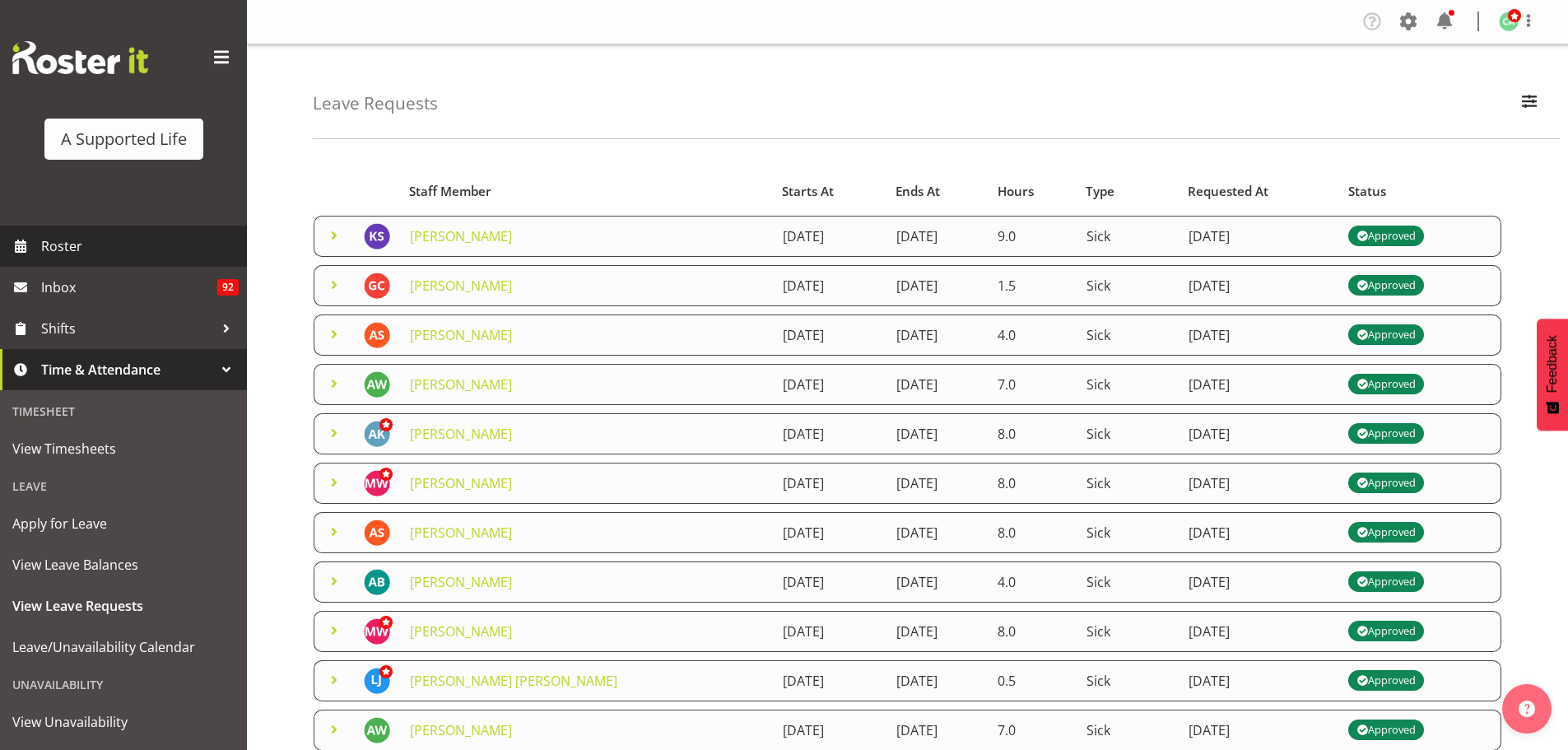
click at [111, 253] on span "Roster" at bounding box center [140, 246] width 197 height 25
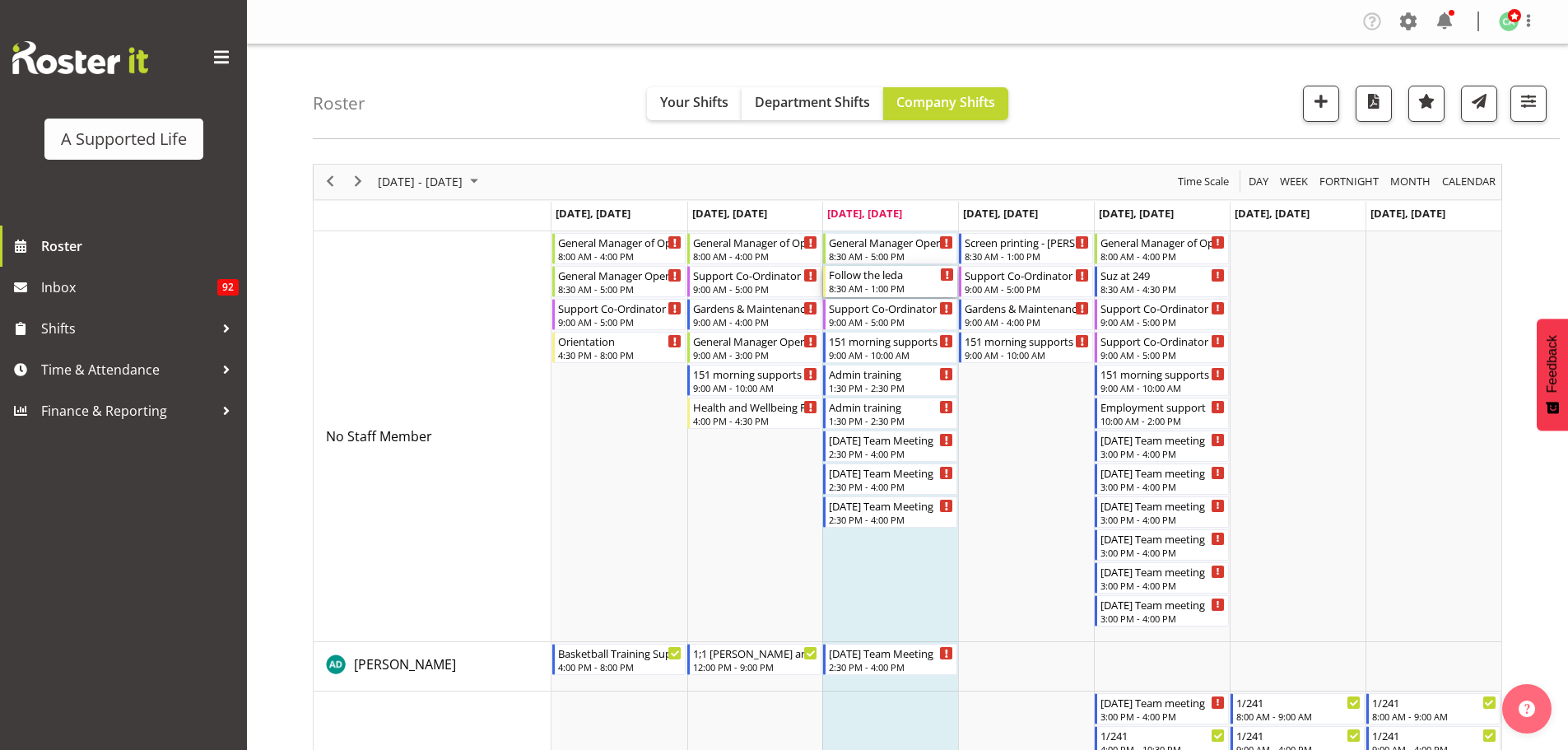
click at [923, 283] on div "8:30 AM - 1:00 PM" at bounding box center [891, 289] width 125 height 13
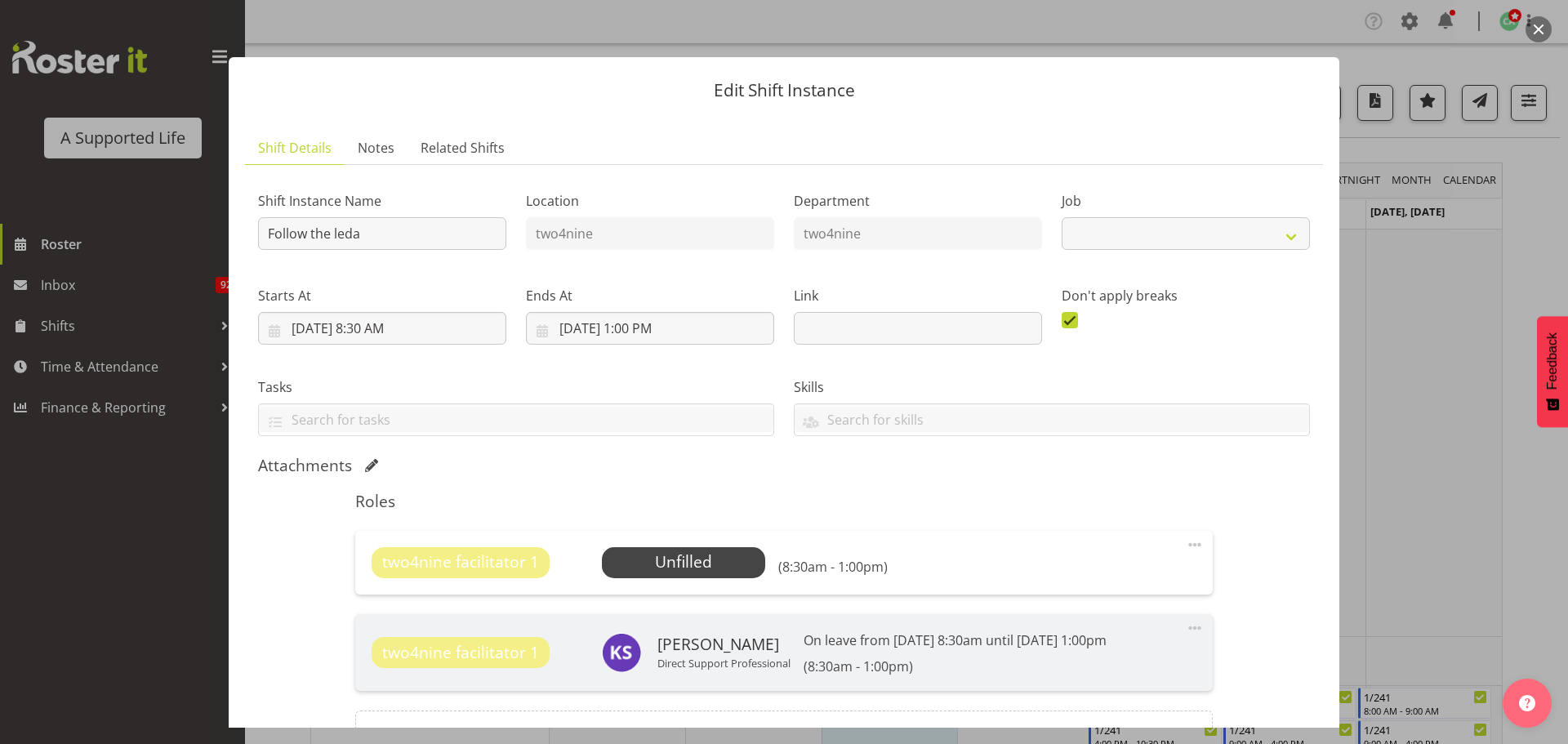
select select "4117"
click at [1545, 25] on button "button" at bounding box center [1539, 29] width 26 height 26
select select "4117"
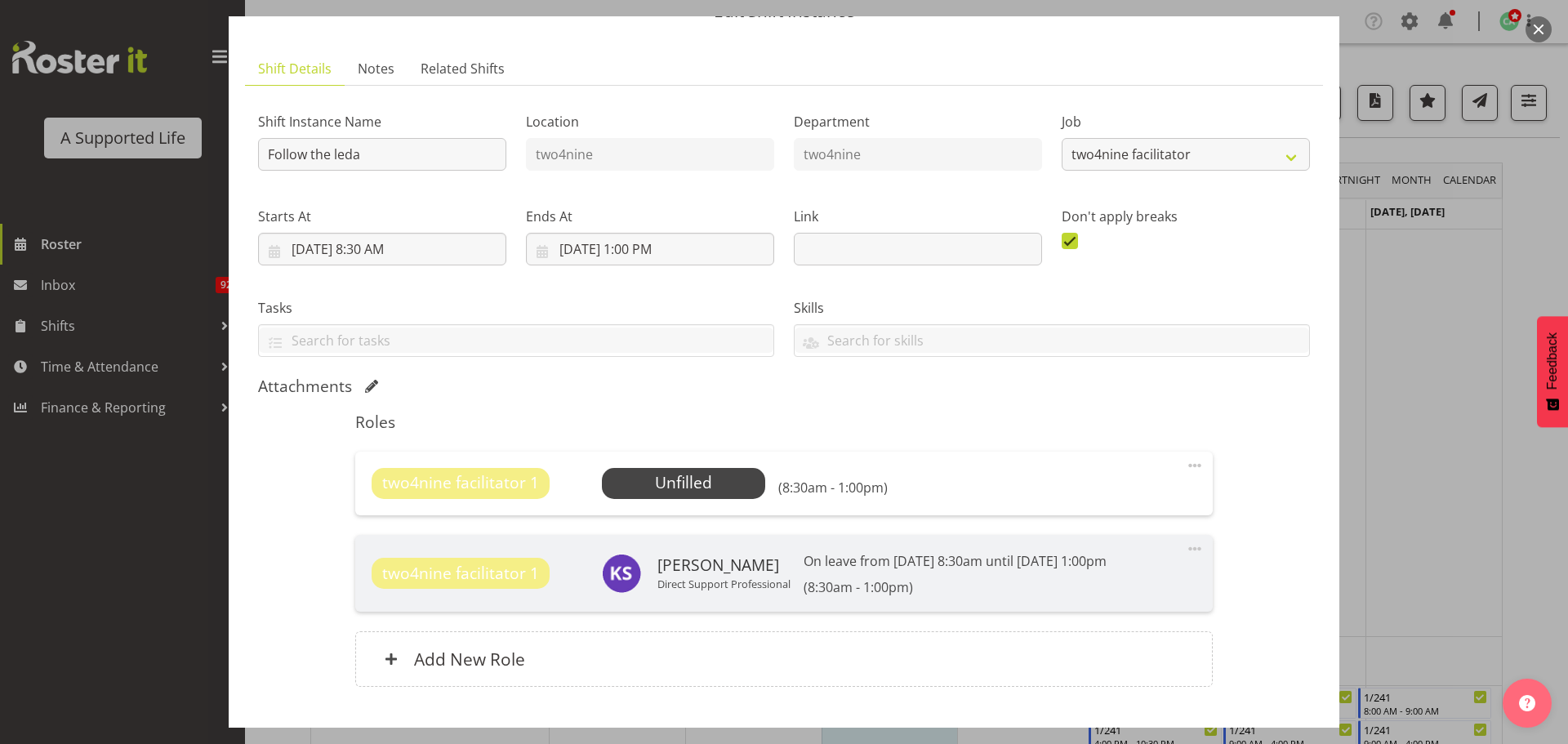
scroll to position [82, 0]
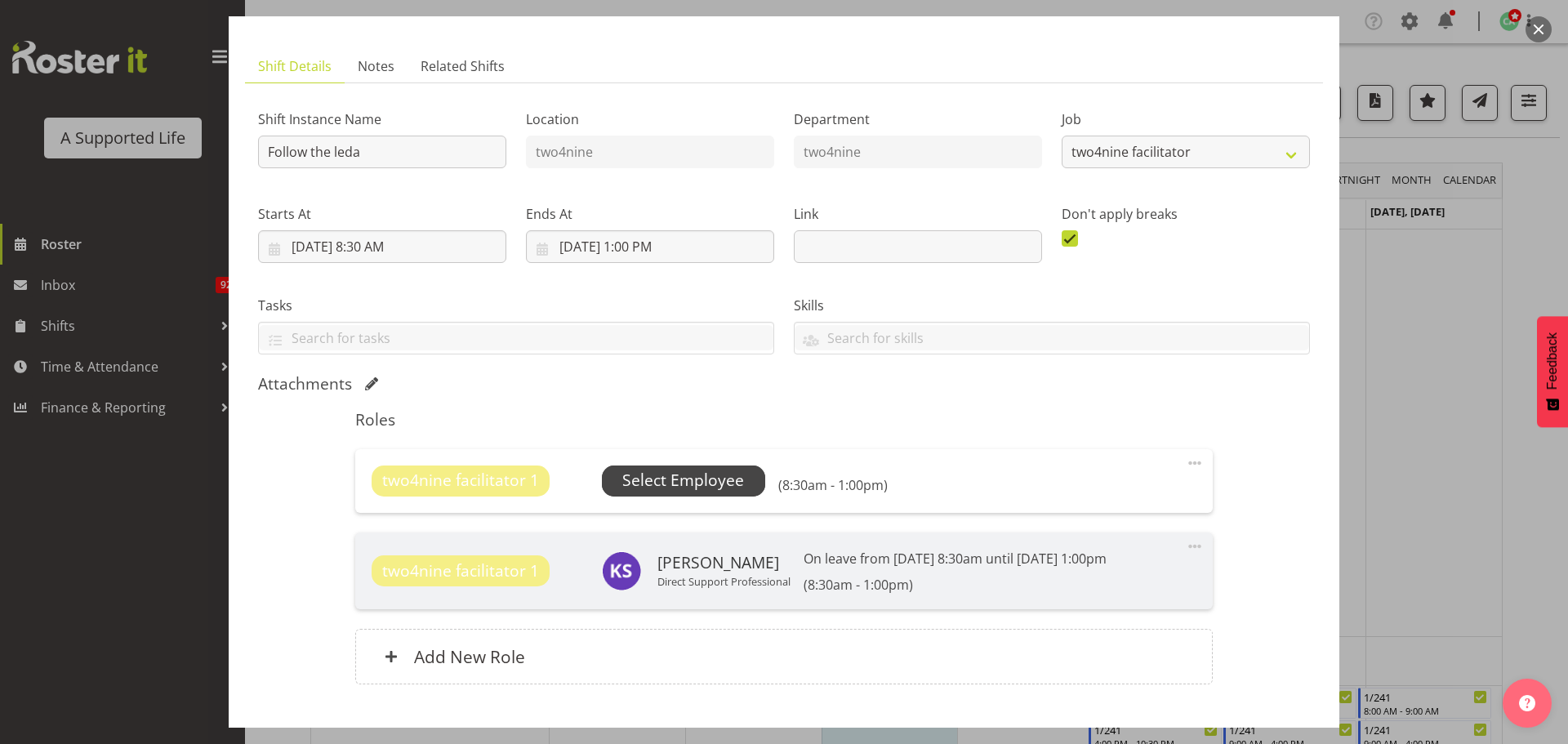
click at [702, 481] on span "Select Employee" at bounding box center [683, 480] width 121 height 24
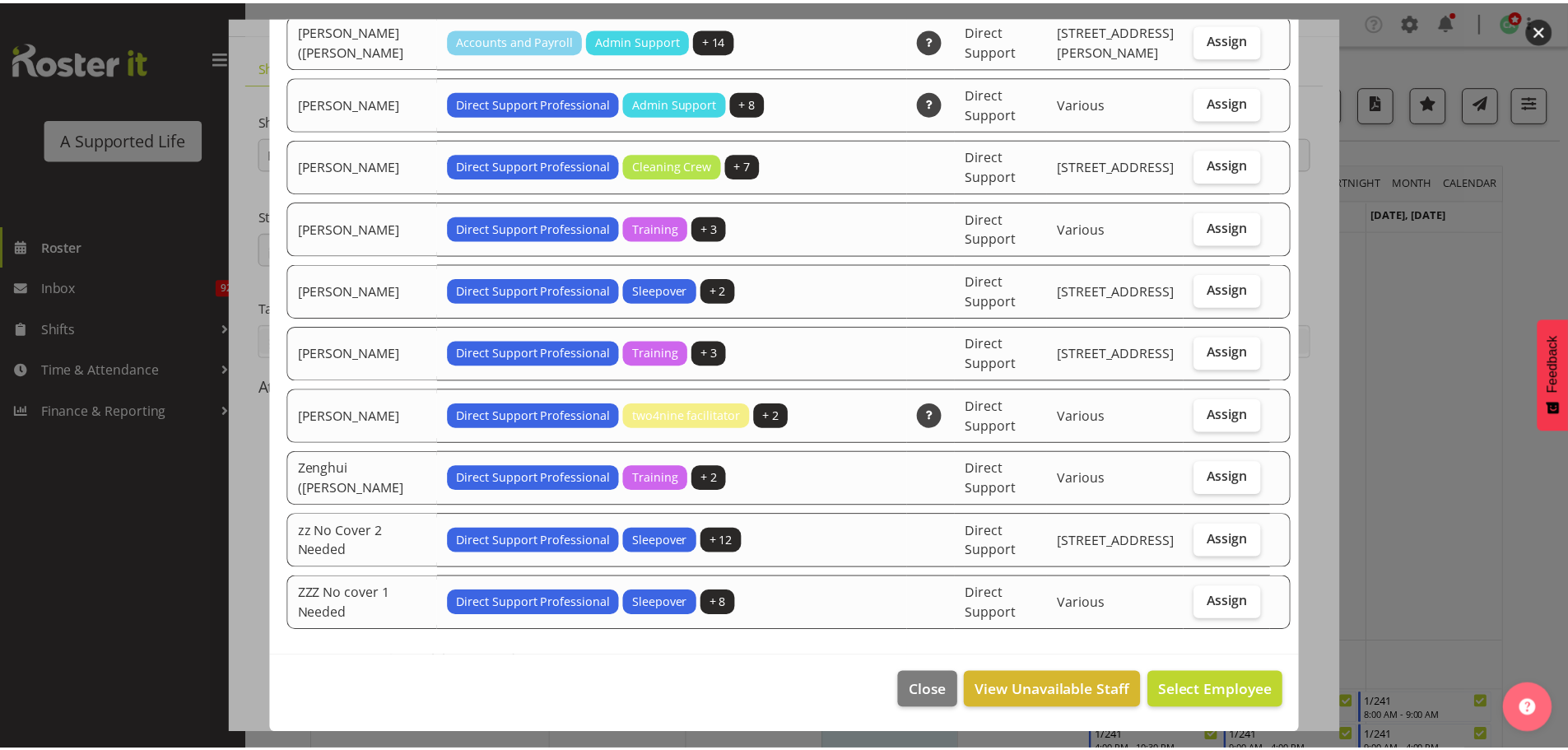
scroll to position [4525, 0]
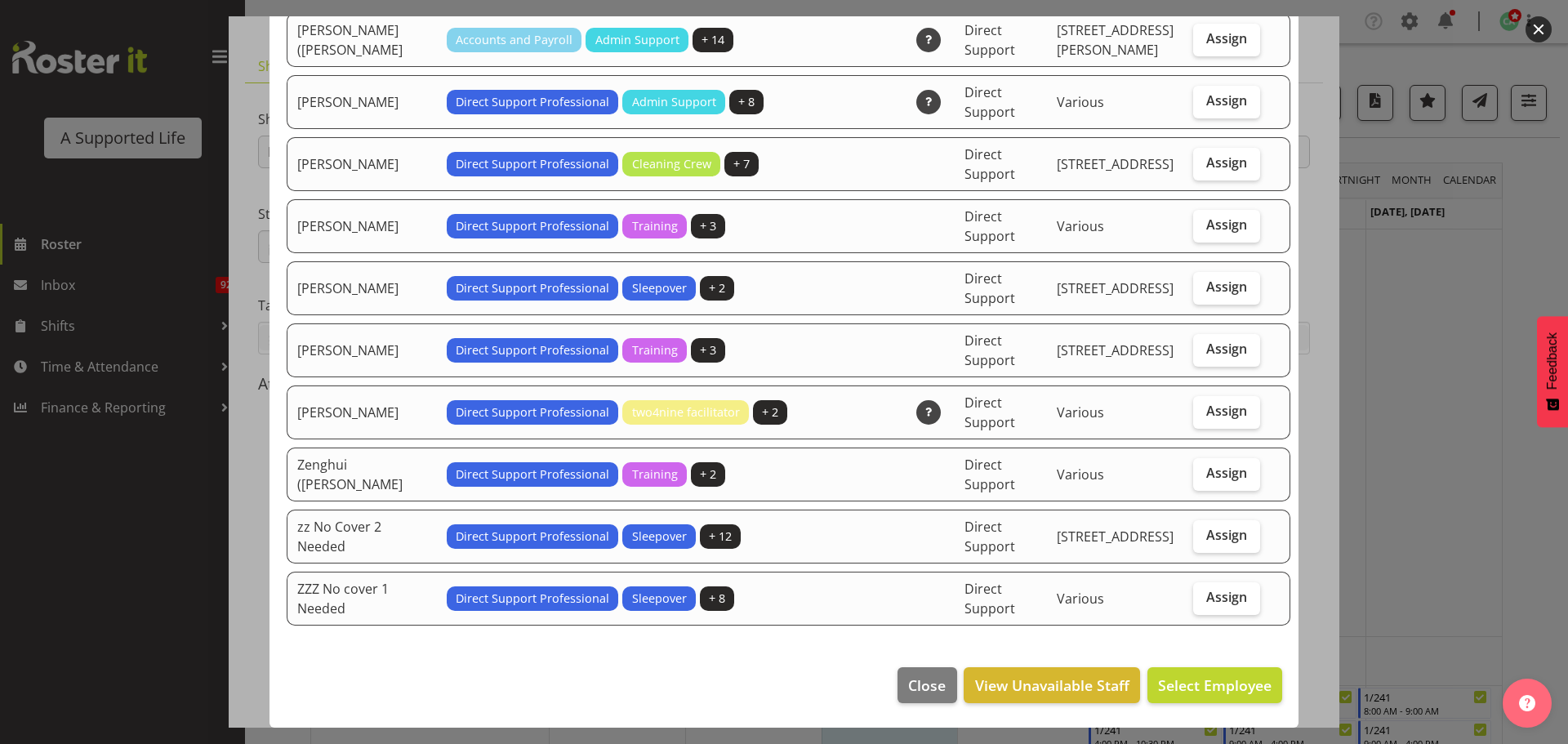
click at [1220, 597] on span "Assign" at bounding box center [1226, 596] width 40 height 16
click at [1204, 597] on input "Assign" at bounding box center [1198, 597] width 10 height 10
checkbox input "true"
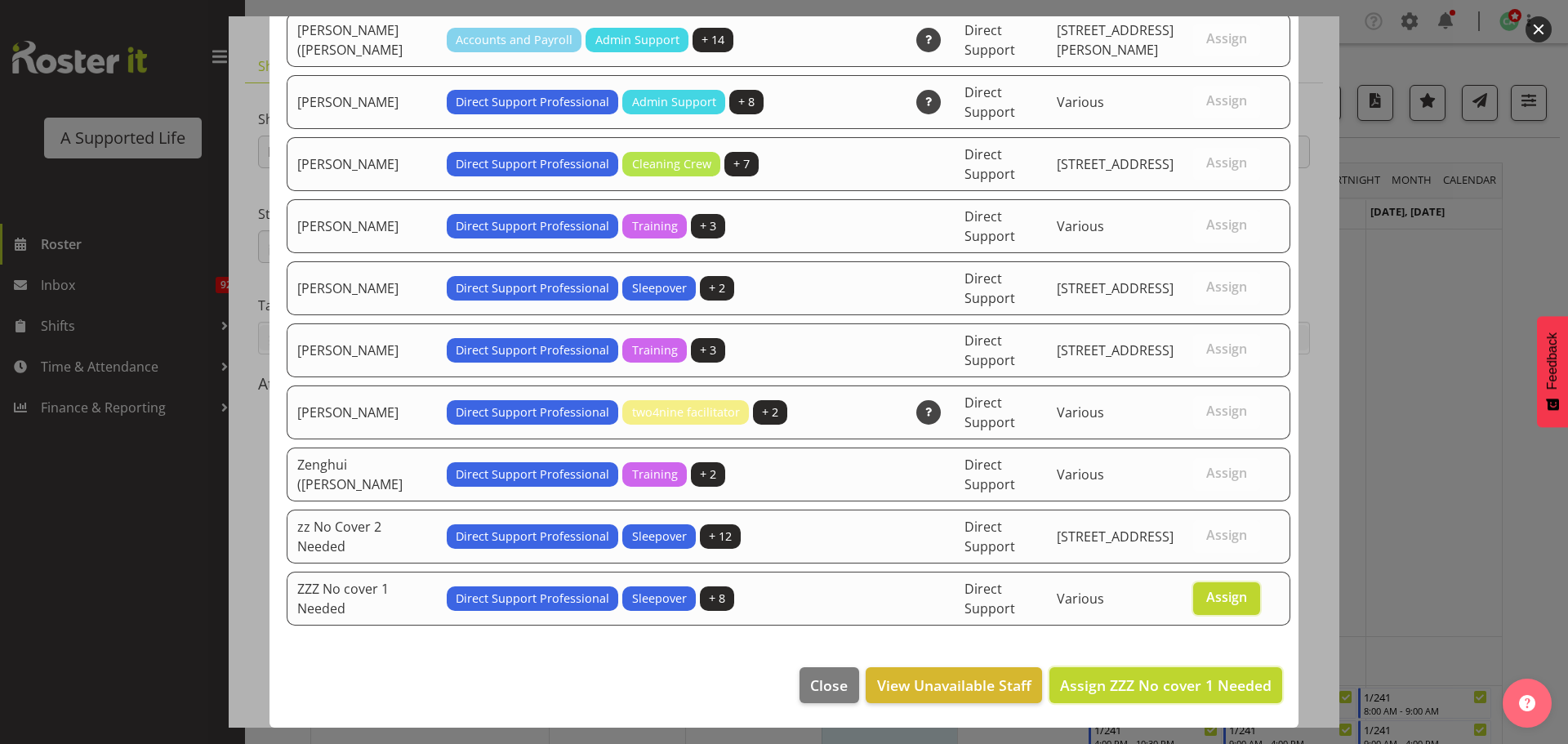
click at [1199, 704] on footer "Close View Unavailable Staff Assign ZZZ No cover 1 Needed" at bounding box center [784, 689] width 1029 height 77
click at [1197, 694] on span "Assign ZZZ No cover 1 Needed" at bounding box center [1166, 685] width 212 height 20
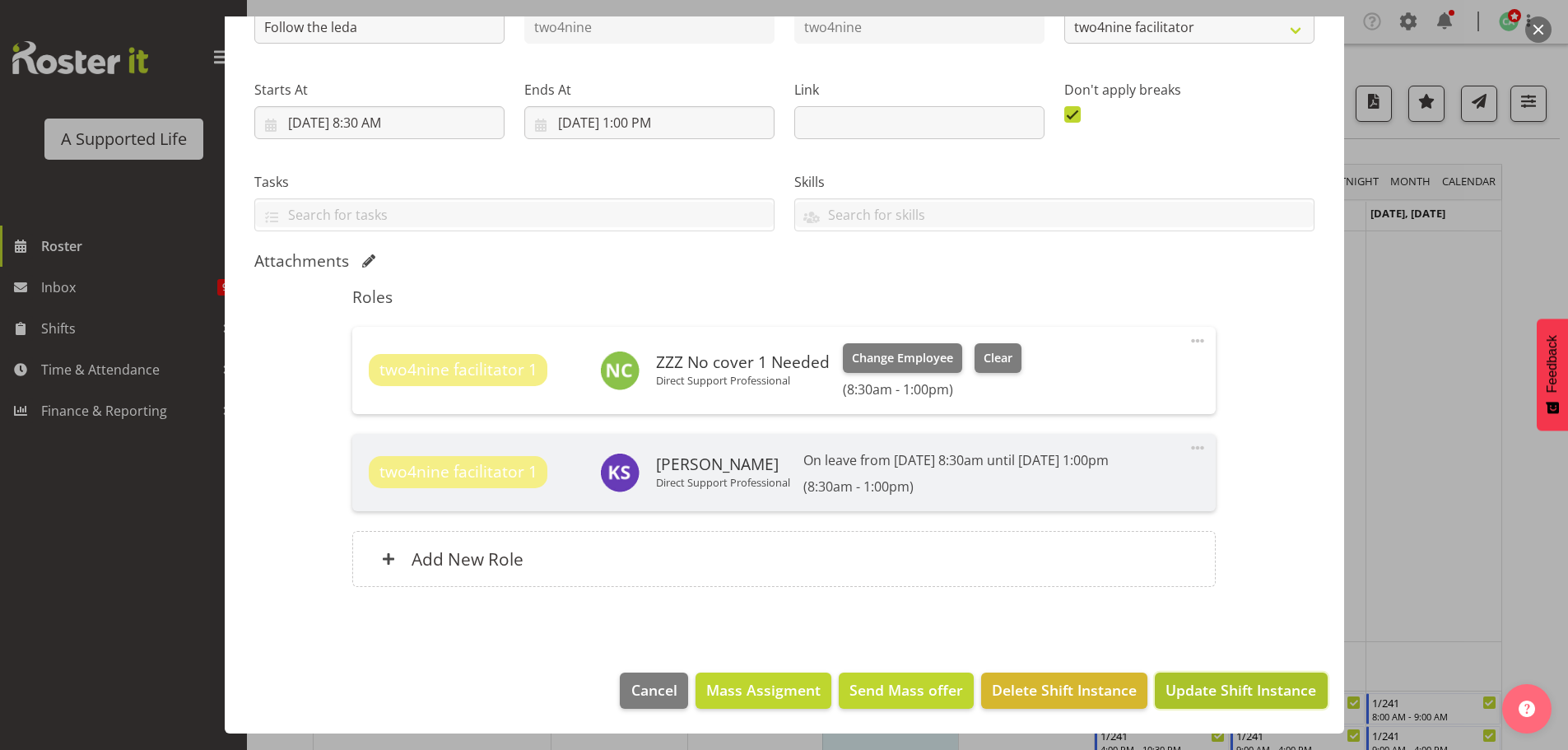
click at [1279, 698] on span "Update Shift Instance" at bounding box center [1241, 689] width 151 height 22
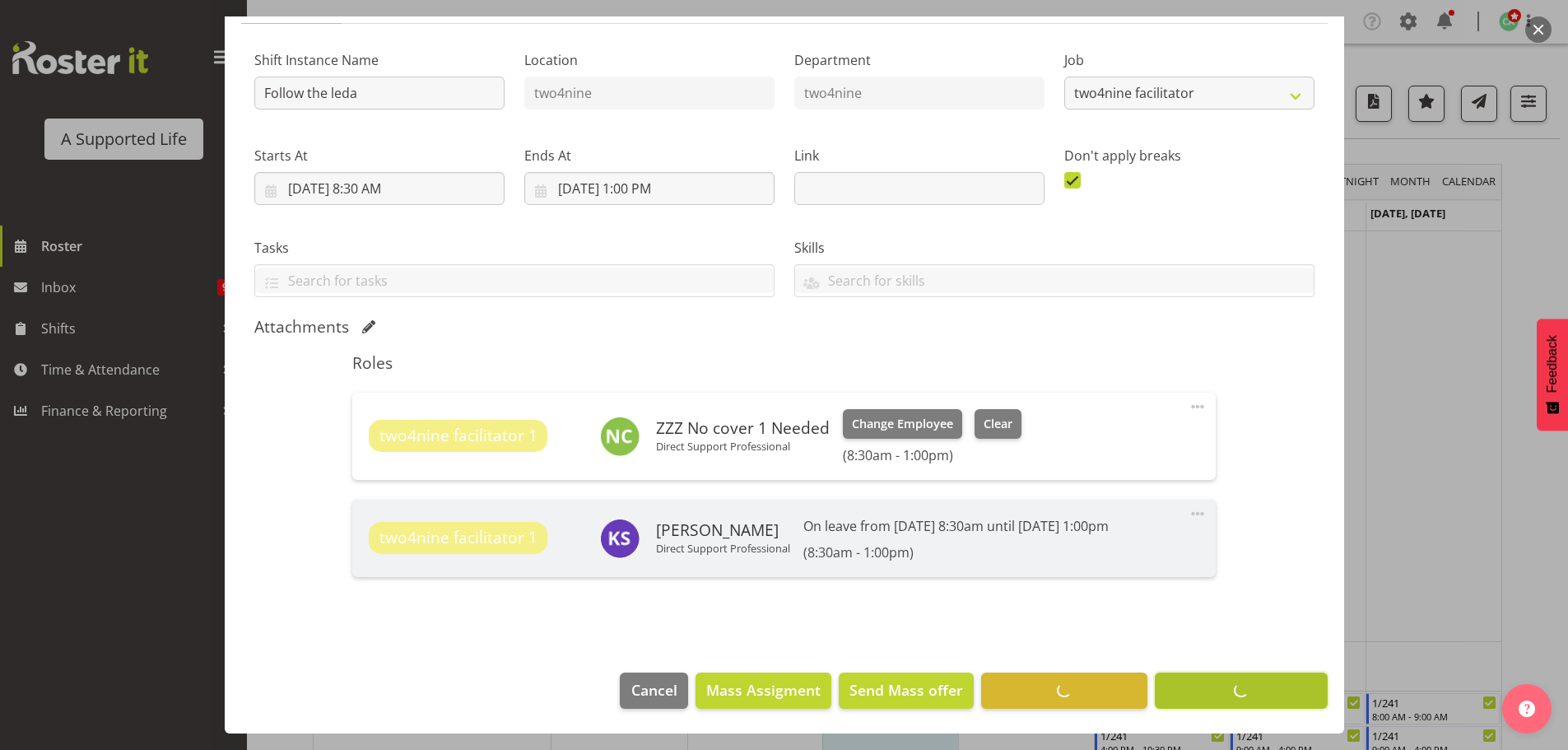
scroll to position [142, 0]
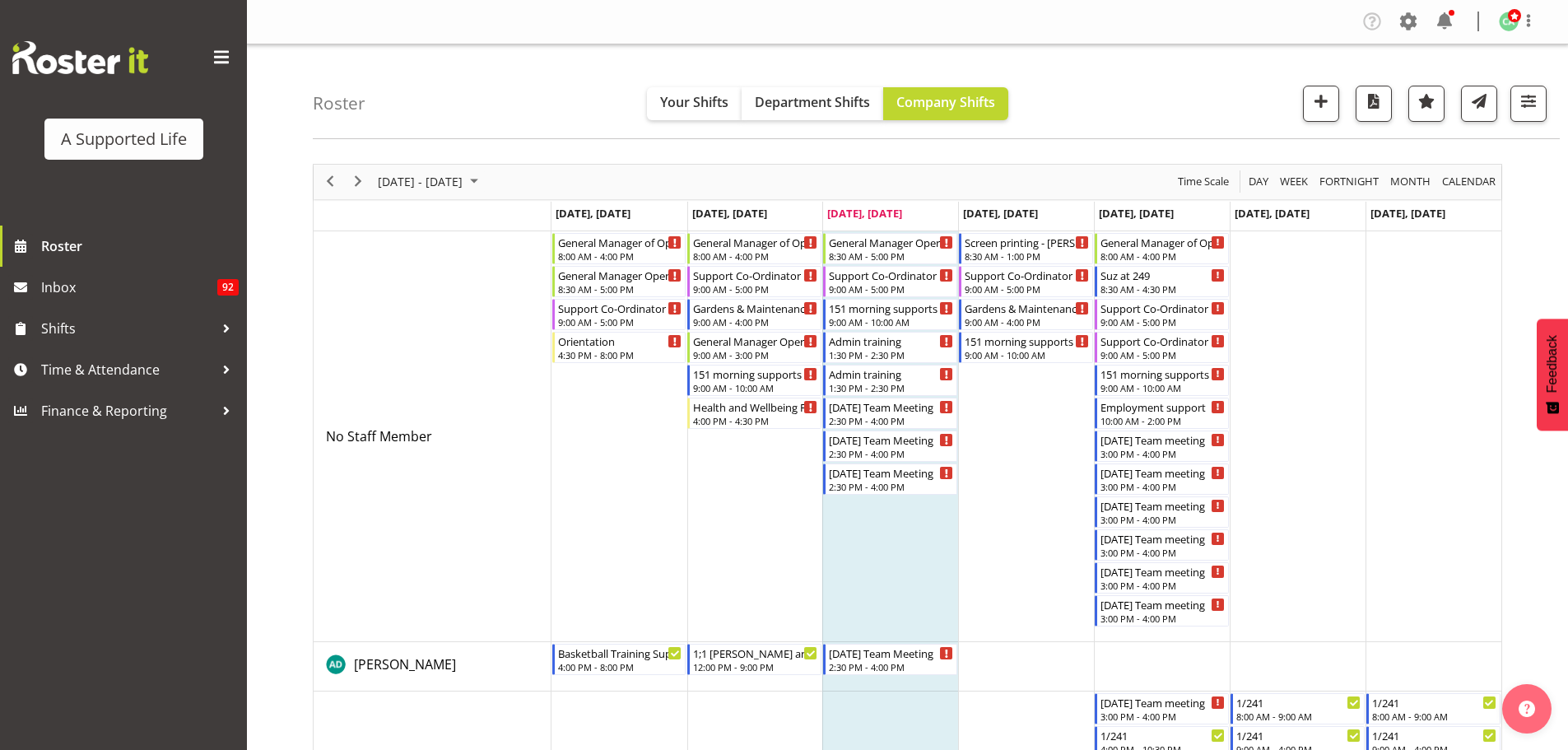
click at [991, 404] on td "Timeline Week of August 20, 2025" at bounding box center [1025, 437] width 136 height 411
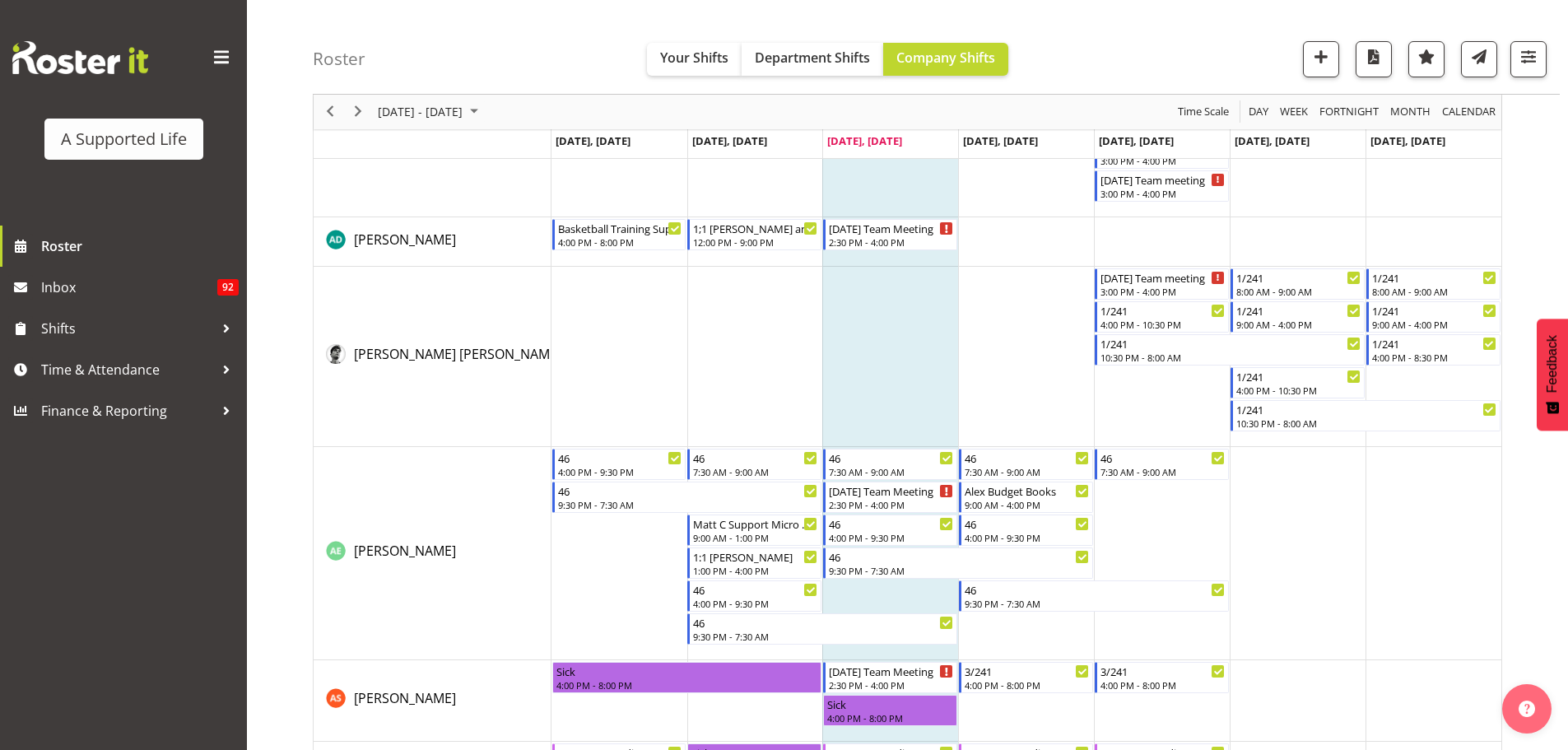
scroll to position [0, 0]
